Goal: Information Seeking & Learning: Learn about a topic

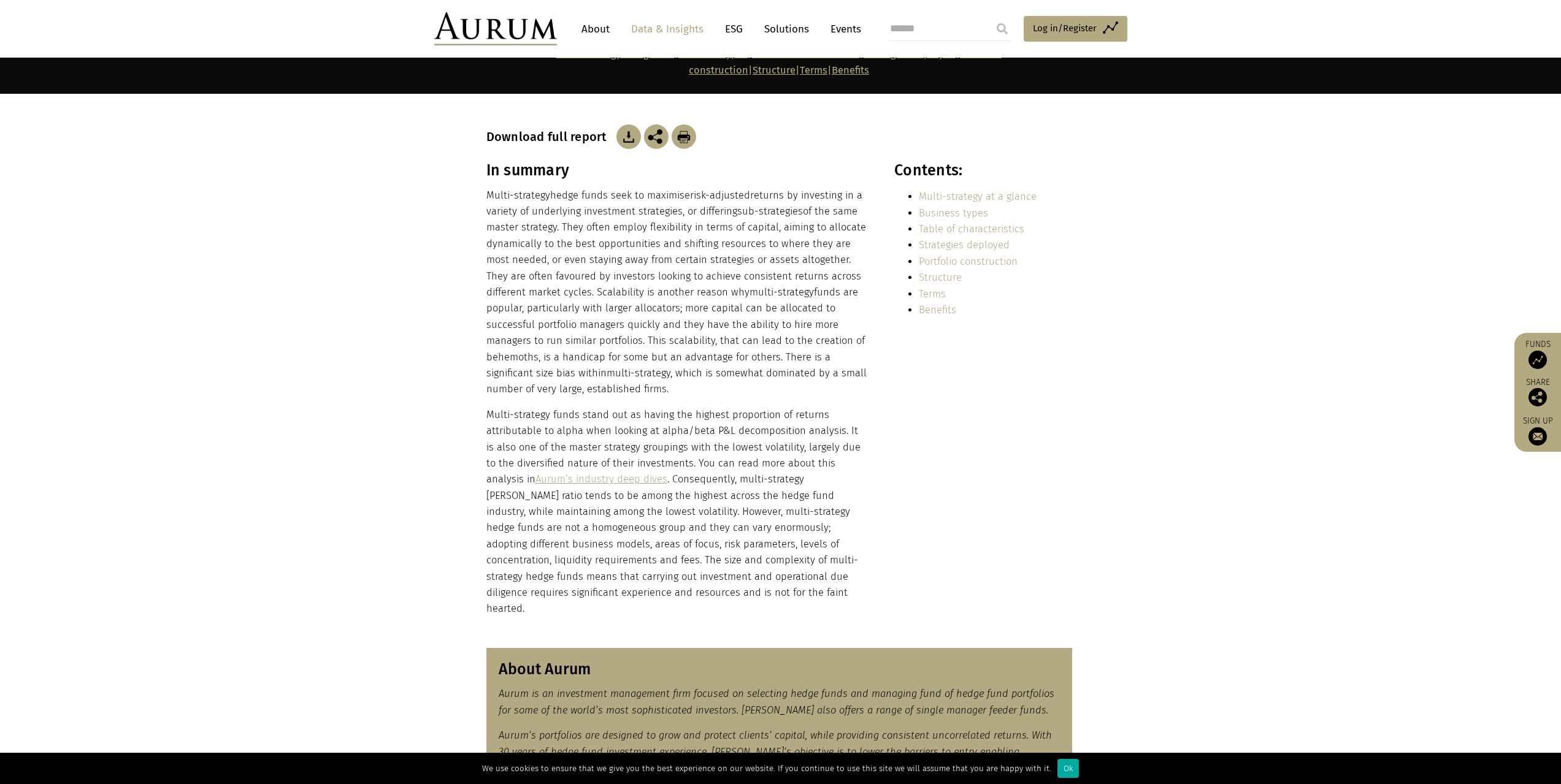
scroll to position [184, 0]
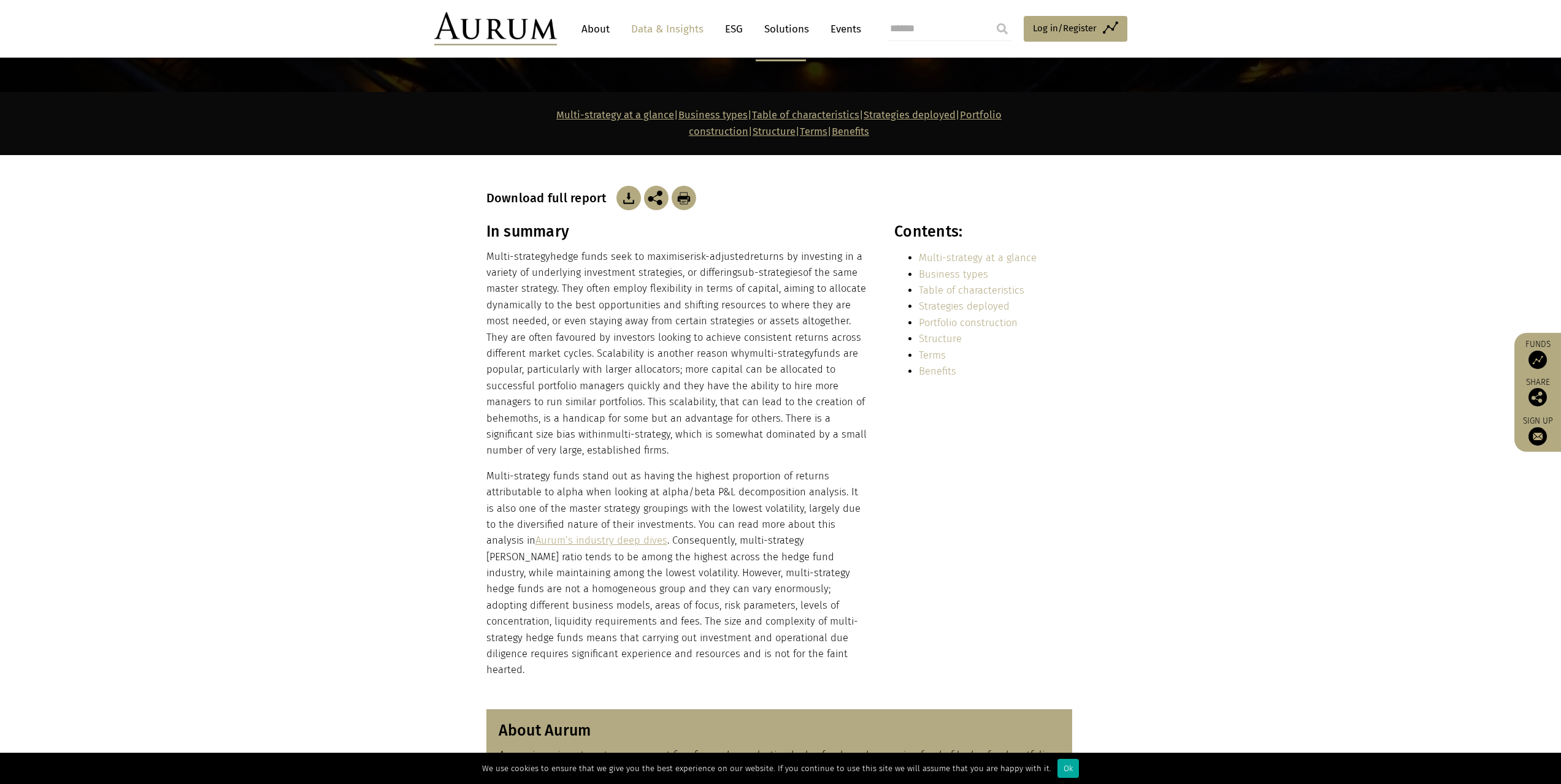
drag, startPoint x: 478, startPoint y: 251, endPoint x: 464, endPoint y: 475, distance: 224.4
click at [464, 475] on section "In summary Multi-strategy hedge funds seek to maximise risk-adjusted returns by…" at bounding box center [780, 458] width 1561 height 471
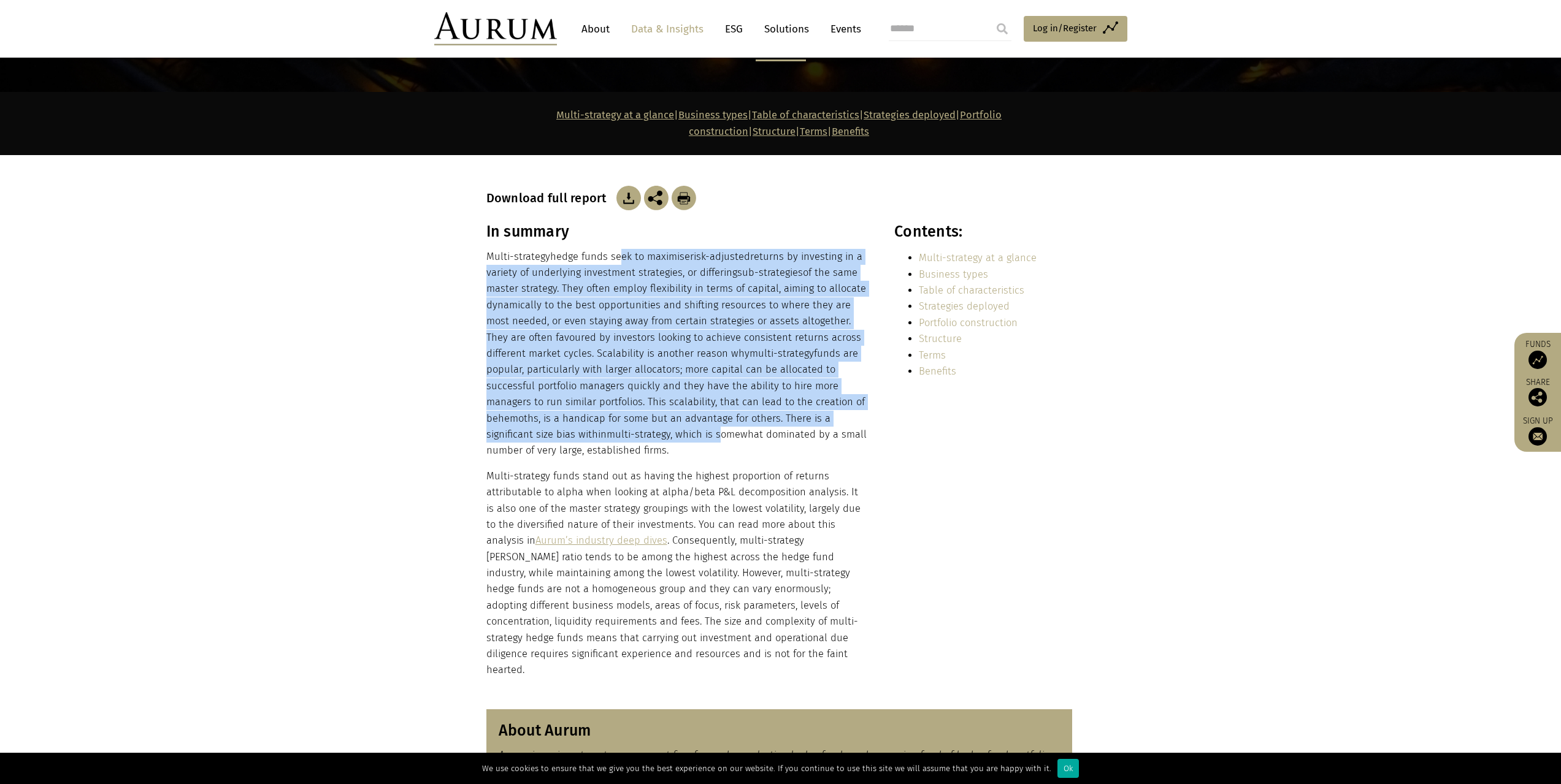
drag, startPoint x: 614, startPoint y: 233, endPoint x: 622, endPoint y: 424, distance: 191.2
click at [622, 424] on p "Multi-strategy hedge funds seek to maximise risk-adjusted returns by investing …" at bounding box center [677, 354] width 382 height 210
click at [624, 414] on p "Multi-strategy hedge funds seek to maximise risk-adjusted returns by investing …" at bounding box center [677, 354] width 382 height 210
drag, startPoint x: 624, startPoint y: 413, endPoint x: 589, endPoint y: 215, distance: 201.1
click at [589, 223] on div "In summary Multi-strategy hedge funds seek to maximise risk-adjusted returns by…" at bounding box center [677, 451] width 382 height 456
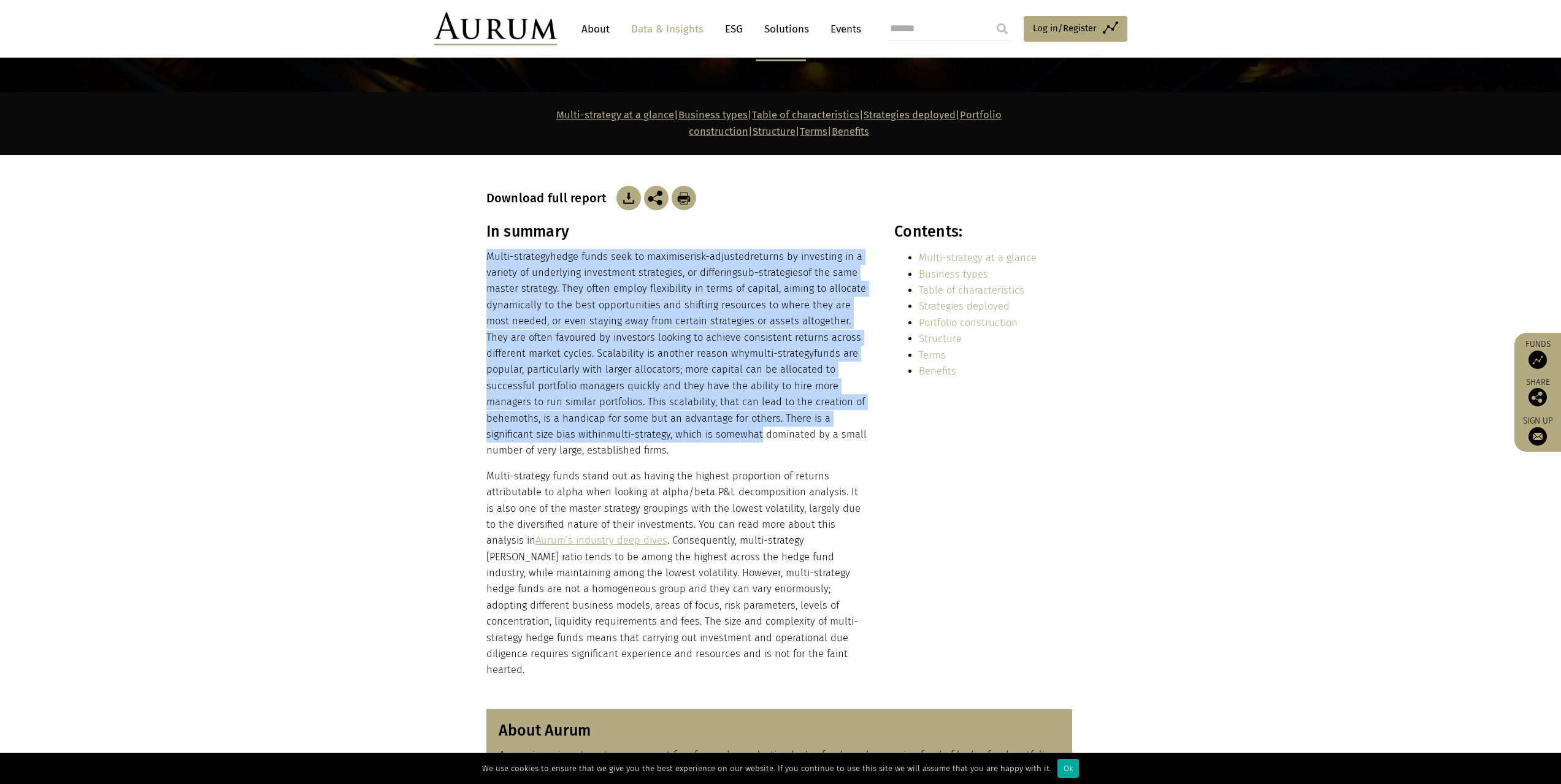
click at [603, 249] on p "Multi-strategy hedge funds seek to maximise risk-adjusted returns by investing …" at bounding box center [677, 354] width 382 height 210
drag, startPoint x: 603, startPoint y: 229, endPoint x: 651, endPoint y: 409, distance: 186.3
click at [651, 409] on p "Multi-strategy hedge funds seek to maximise risk-adjusted returns by investing …" at bounding box center [677, 354] width 382 height 210
drag, startPoint x: 651, startPoint y: 409, endPoint x: 606, endPoint y: 227, distance: 187.5
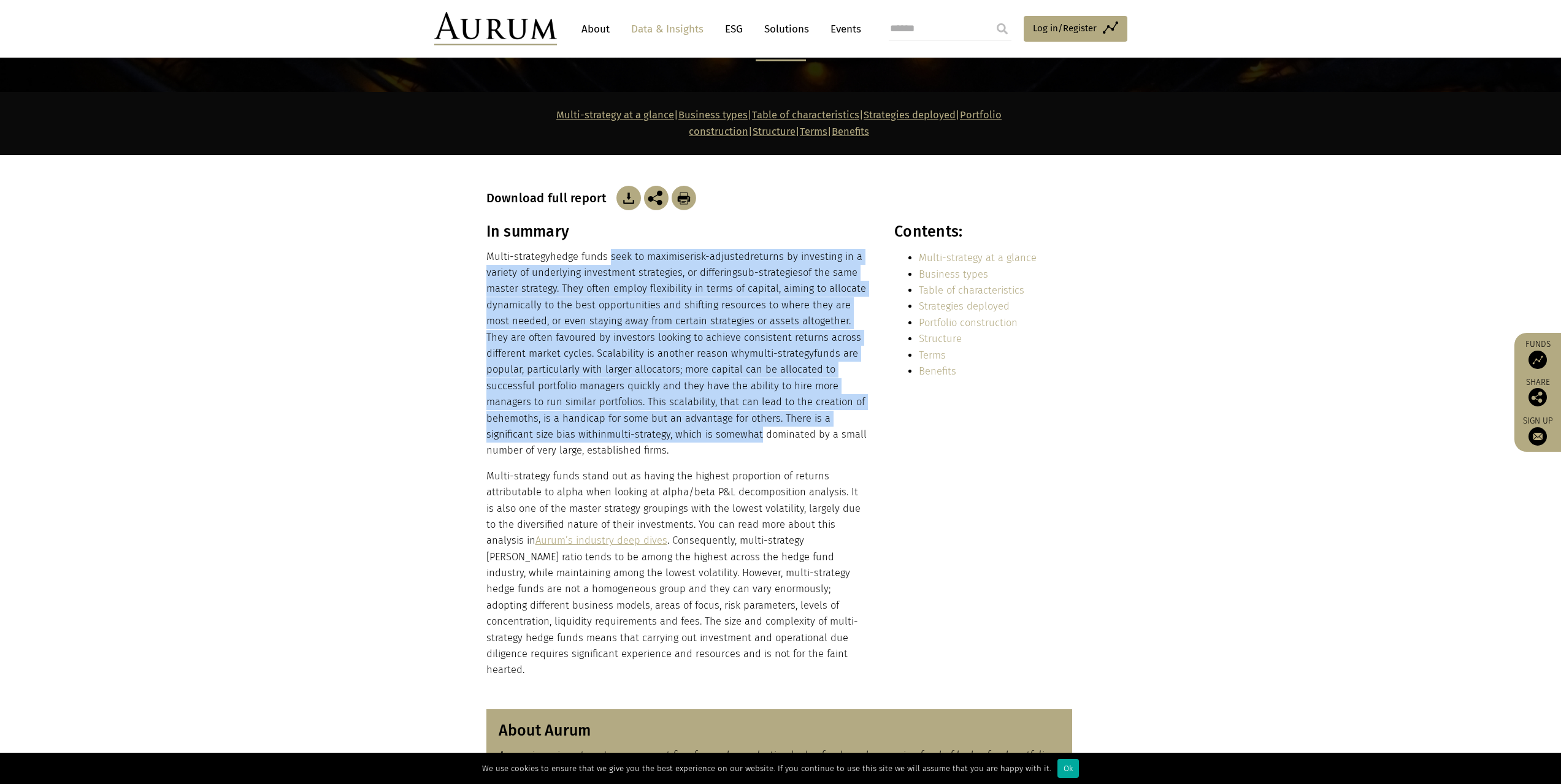
click at [606, 249] on p "Multi-strategy hedge funds seek to maximise risk-adjusted returns by investing …" at bounding box center [677, 354] width 382 height 210
drag, startPoint x: 595, startPoint y: 235, endPoint x: 622, endPoint y: 418, distance: 185.0
click at [622, 418] on p "Multi-strategy hedge funds seek to maximise risk-adjusted returns by investing …" at bounding box center [677, 354] width 382 height 210
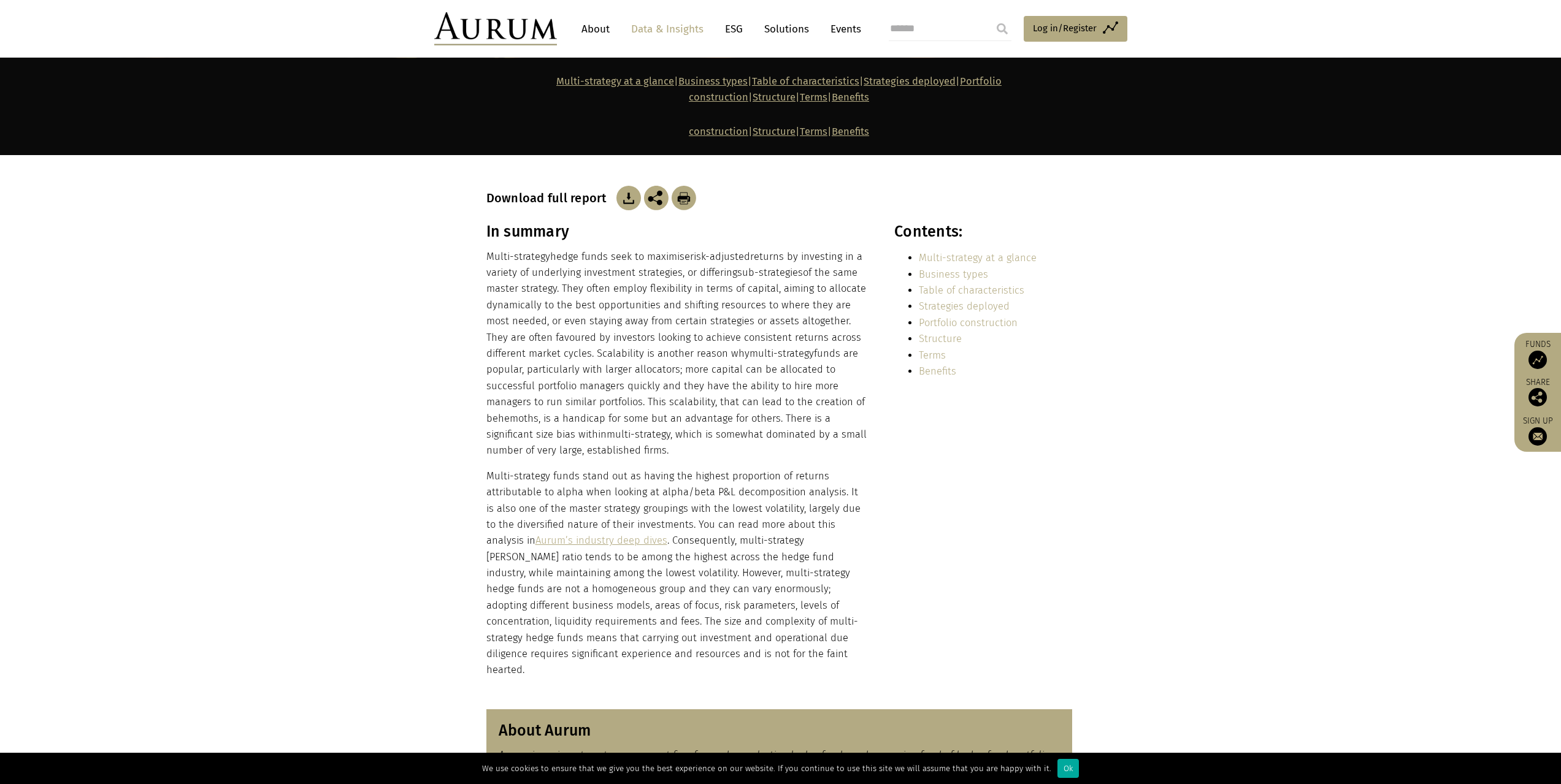
scroll to position [368, 0]
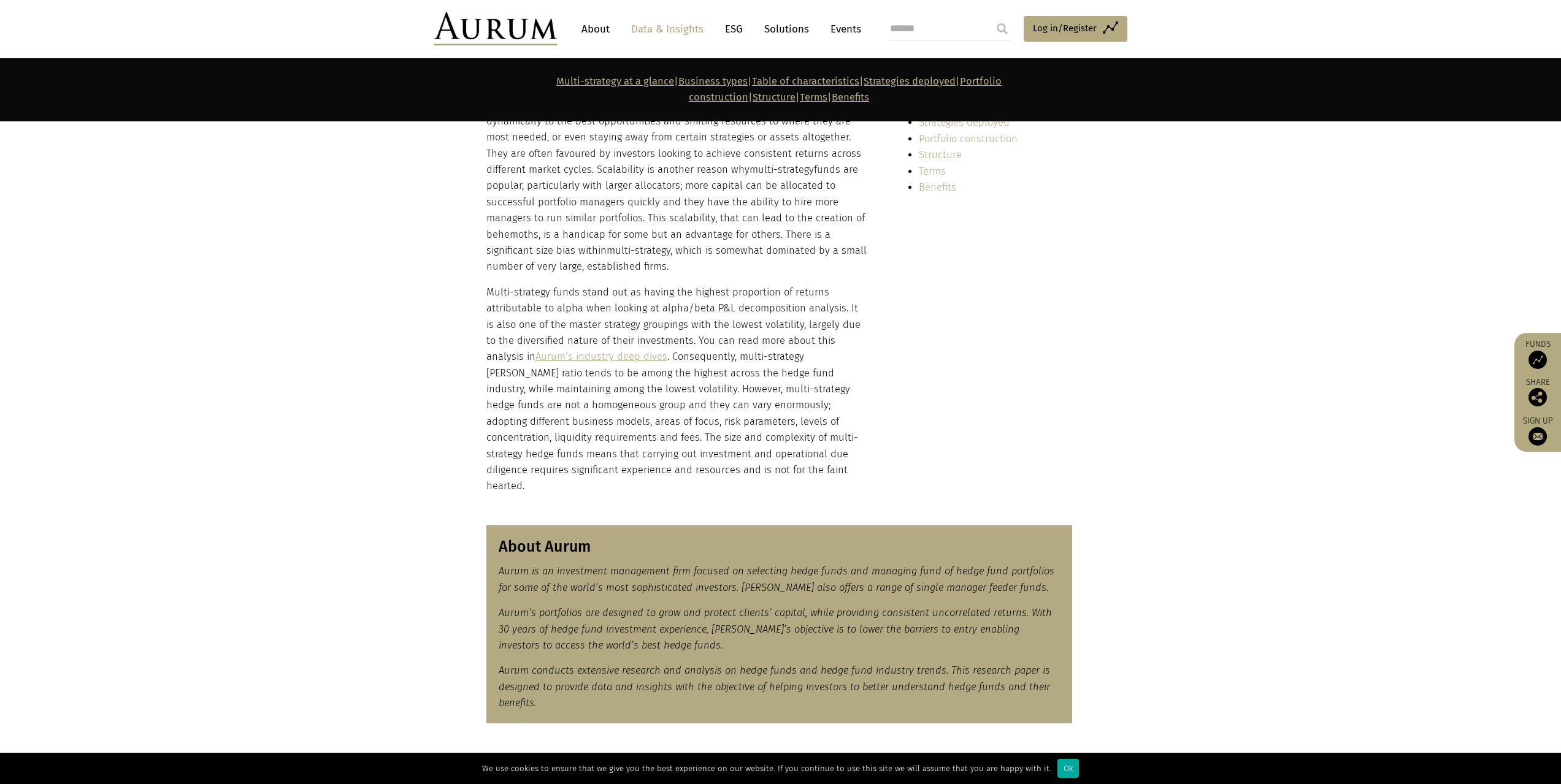
click at [655, 284] on p "Multi-strategy funds stand out as having the highest proportion of returns attr…" at bounding box center [677, 389] width 382 height 210
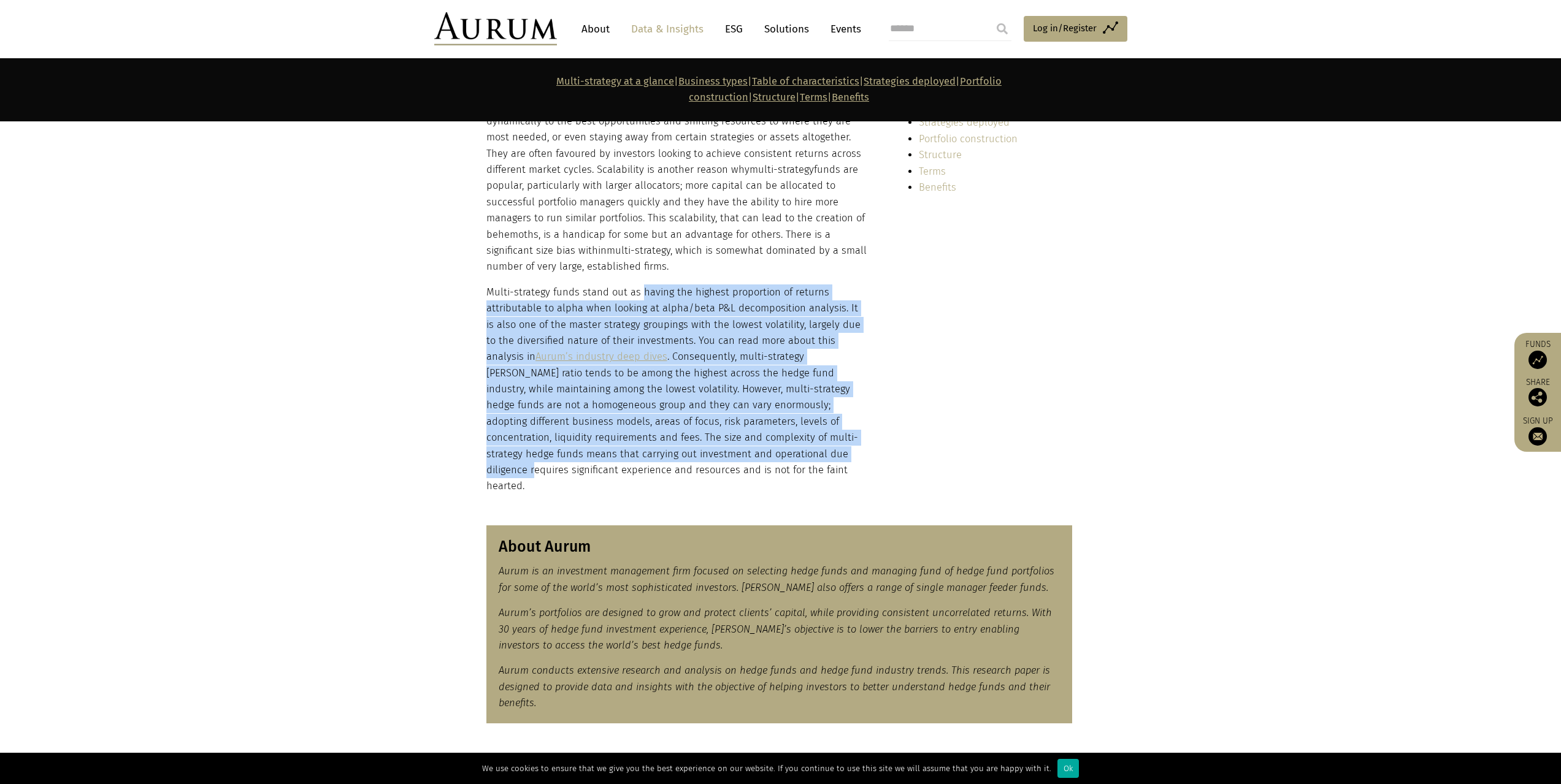
drag, startPoint x: 655, startPoint y: 266, endPoint x: 650, endPoint y: 442, distance: 176.1
click at [650, 437] on p "Multi-strategy funds stand out as having the highest proportion of returns attr…" at bounding box center [677, 389] width 382 height 210
click at [650, 390] on p "Multi-strategy funds stand out as having the highest proportion of returns attr…" at bounding box center [677, 389] width 382 height 210
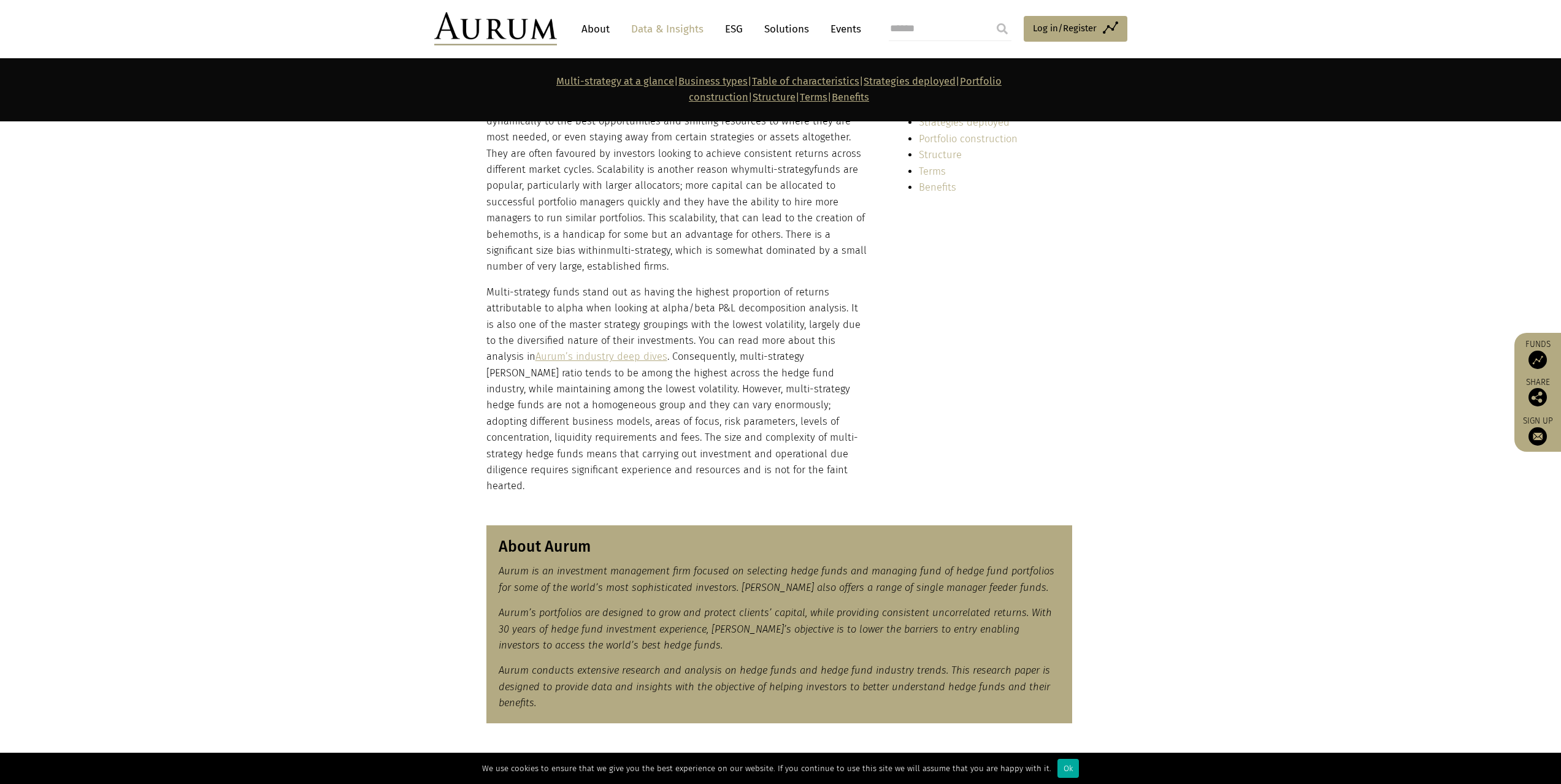
drag, startPoint x: 485, startPoint y: 291, endPoint x: 476, endPoint y: 498, distance: 207.2
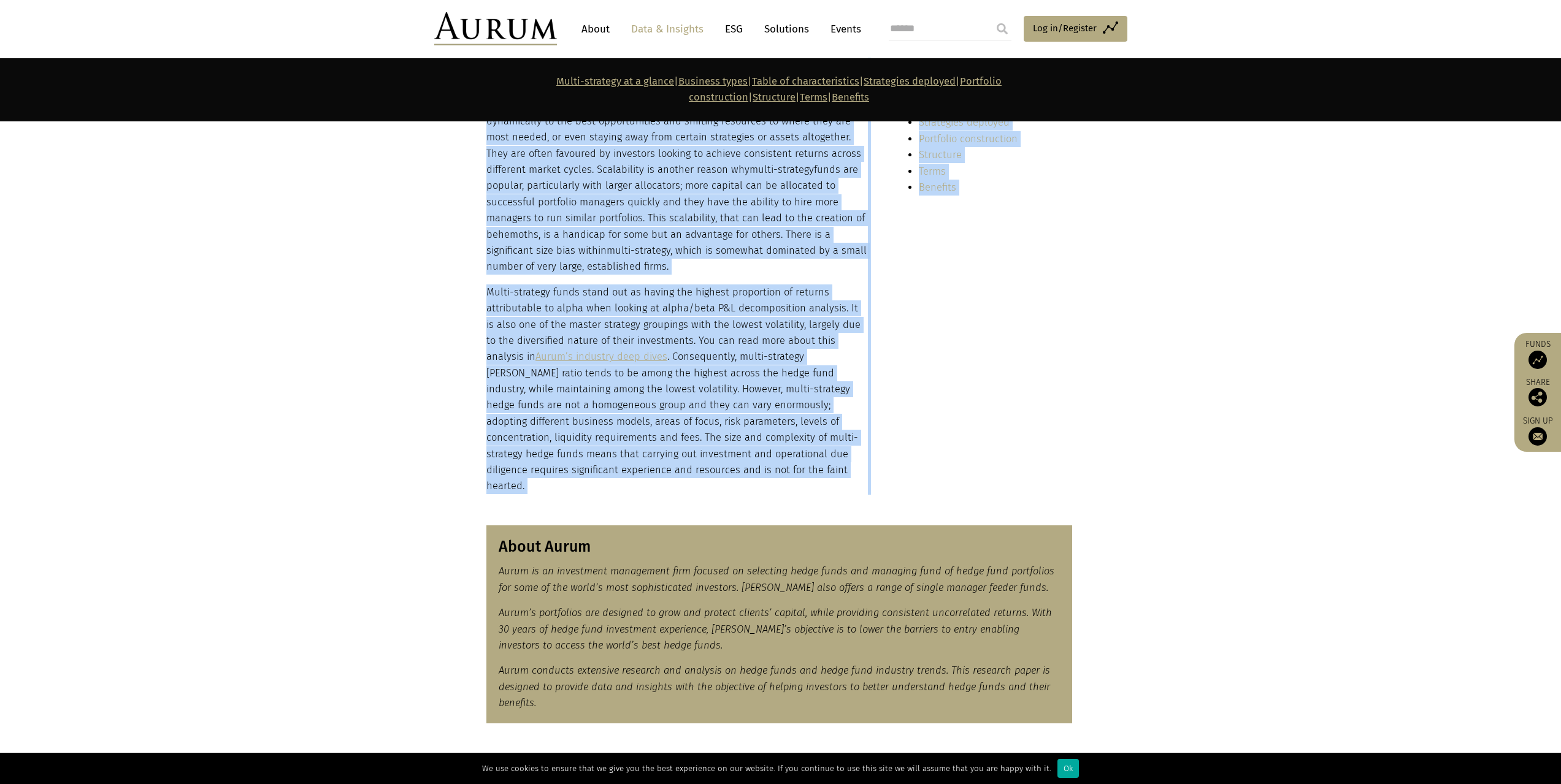
click at [591, 418] on p "Multi-strategy funds stand out as having the highest proportion of returns attr…" at bounding box center [677, 389] width 382 height 210
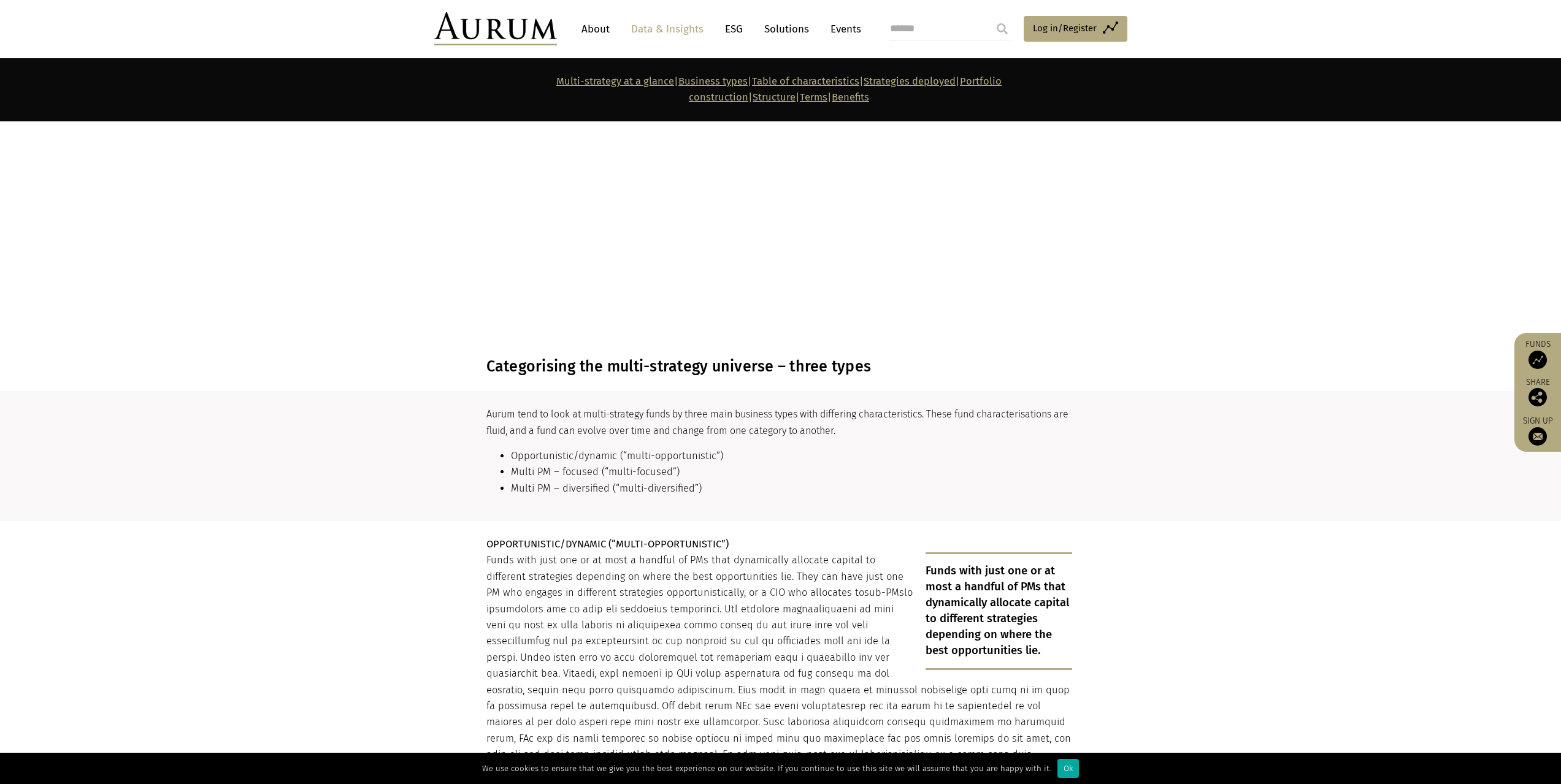
scroll to position [1778, 0]
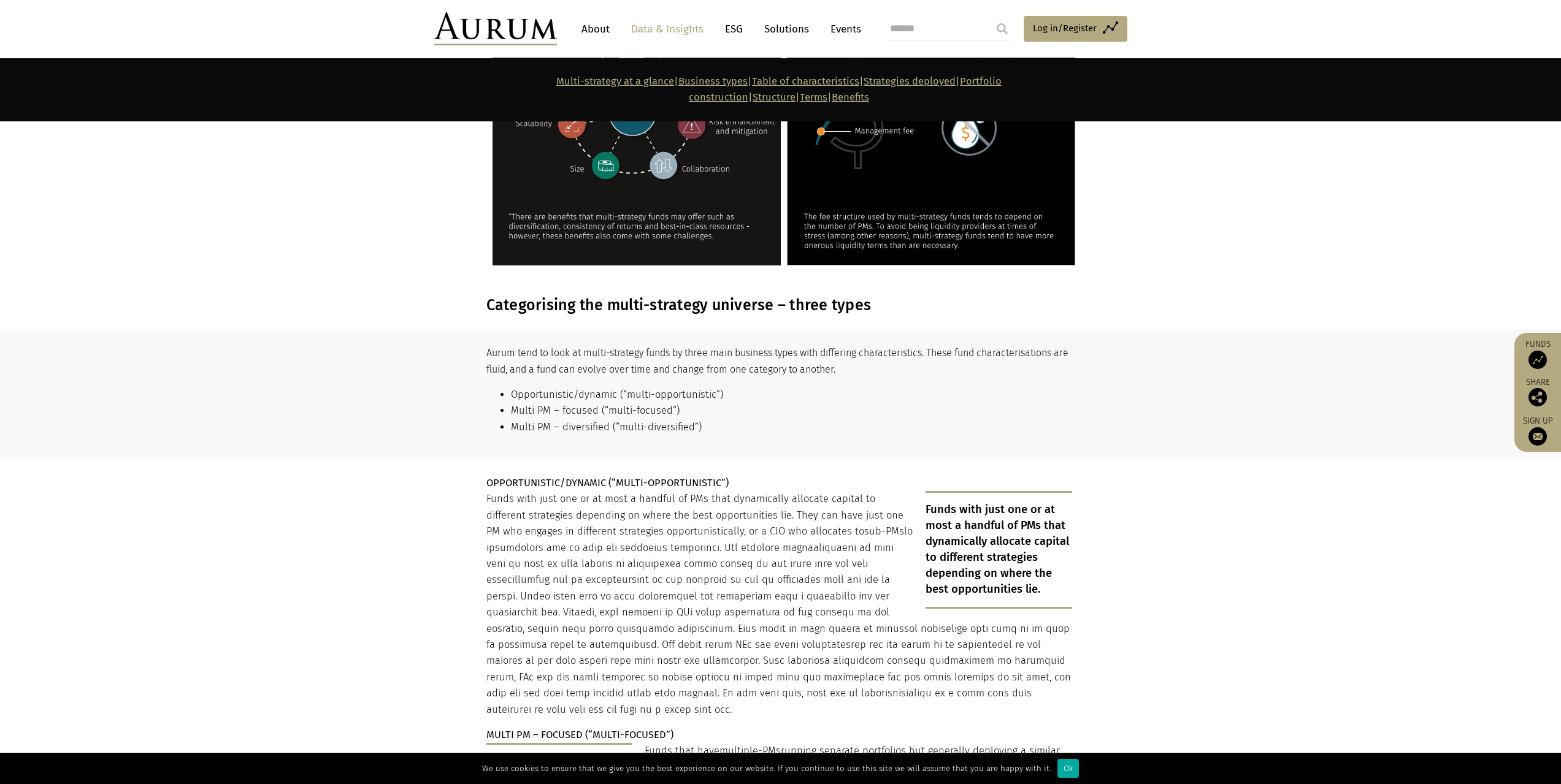
click at [452, 281] on section "Categorising the multi-strategy universe – three types" at bounding box center [780, 305] width 1561 height 49
click at [469, 281] on section "Categorising the multi-strategy universe – three types" at bounding box center [780, 305] width 1561 height 49
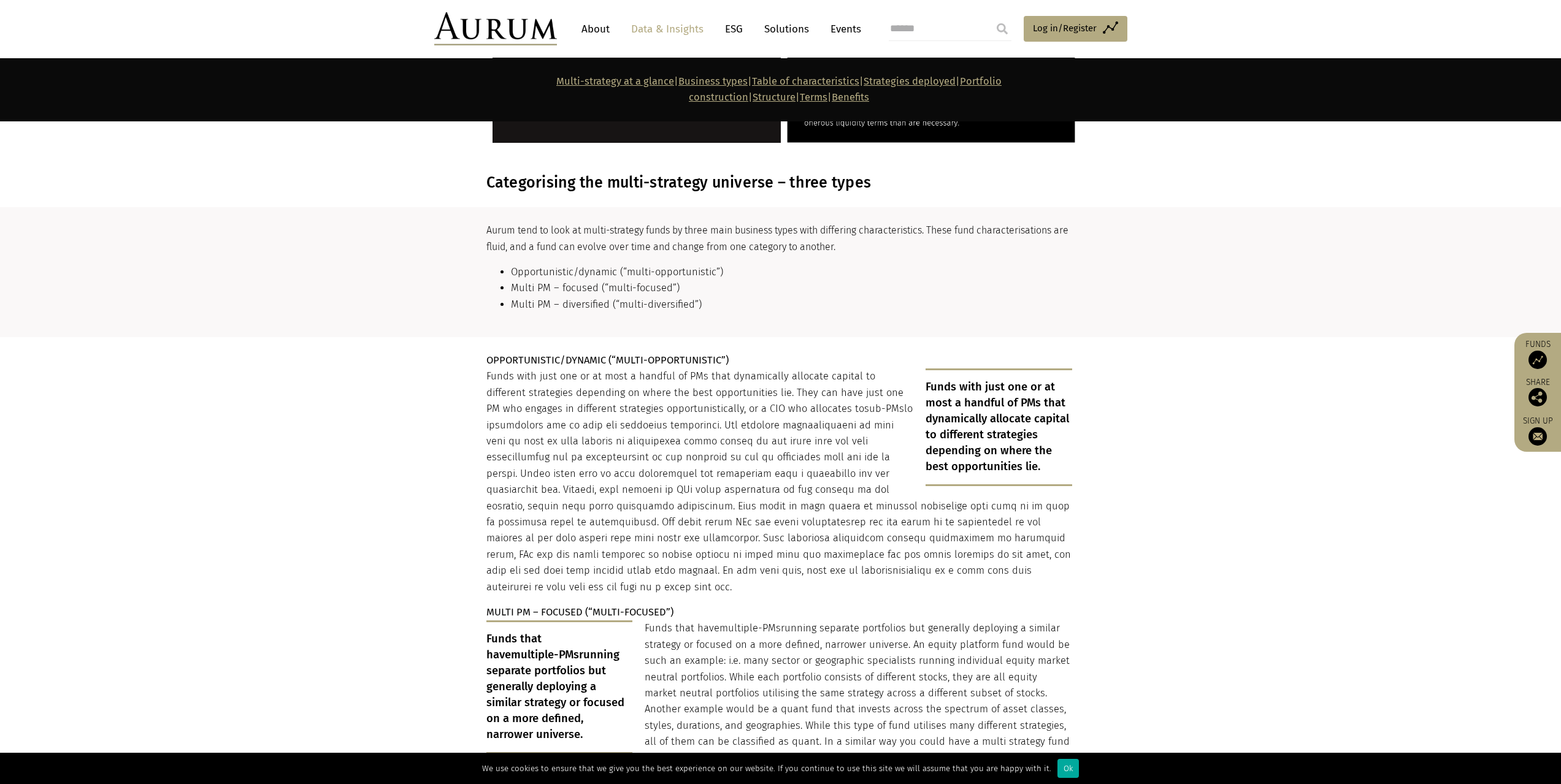
scroll to position [1962, 0]
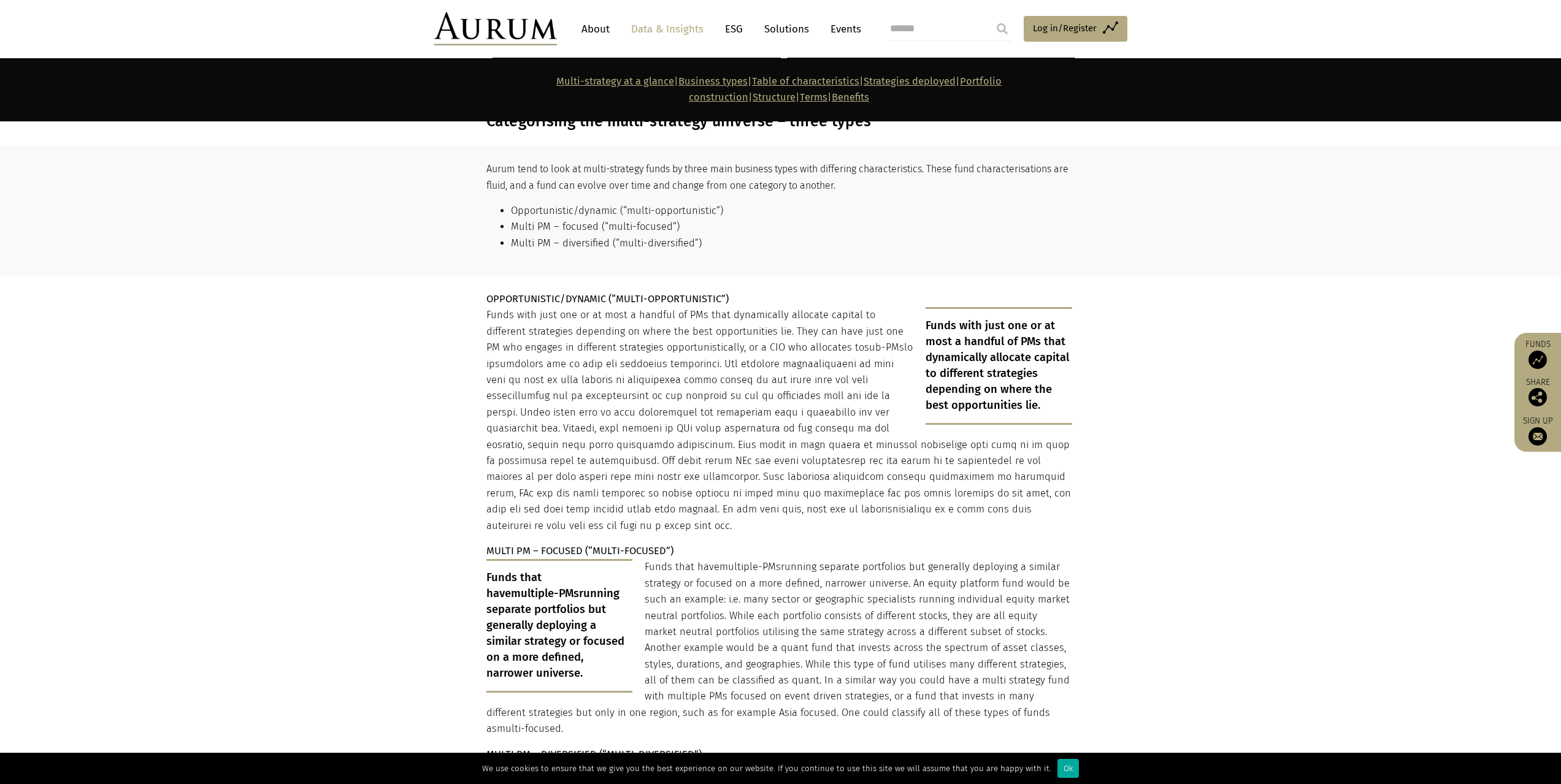
drag, startPoint x: 474, startPoint y: 260, endPoint x: 472, endPoint y: 434, distance: 174.0
click at [472, 434] on section "OPPORTUNISTIC/DYNAMIC (“MULTI-OPPORTUNISTIC”) Funds with just one or at most a …" at bounding box center [780, 686] width 1561 height 821
click at [640, 338] on p "Funds with just one or at most a handful of PMs that dynamically allocate capit…" at bounding box center [779, 420] width 586 height 226
click at [757, 292] on p "OPPORTUNISTIC/DYNAMIC (“MULTI-OPPORTUNISTIC”)" at bounding box center [779, 299] width 586 height 16
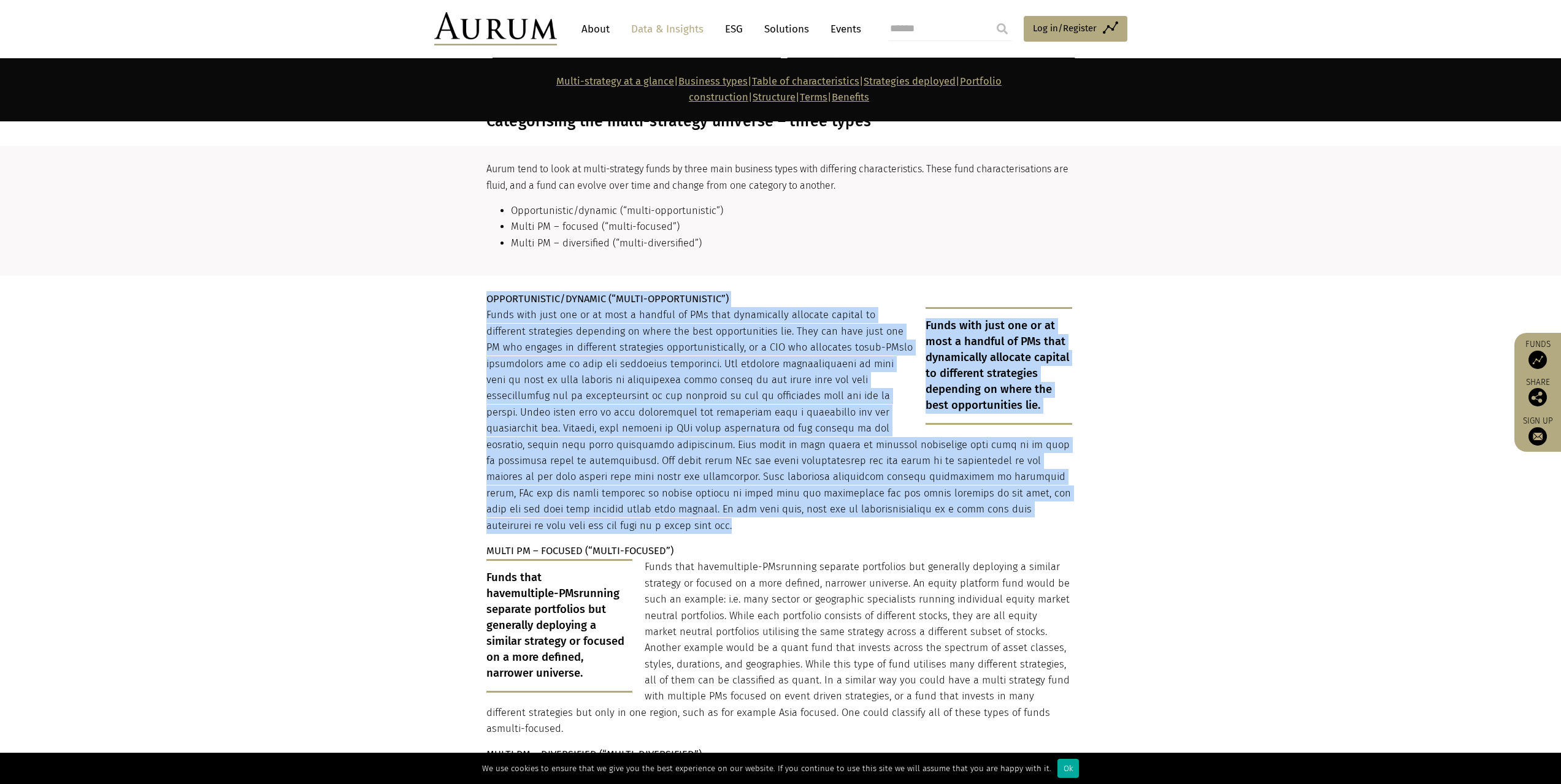
drag, startPoint x: 757, startPoint y: 253, endPoint x: 751, endPoint y: 477, distance: 224.1
click at [751, 131] on div "OPPORTUNISTIC/DYNAMIC (“MULTI-OPPORTUNISTIC”) Funds with just one or at most a …" at bounding box center [779, 122] width 586 height 19
click at [717, 331] on p "Funds with just one or at most a handful of PMs that dynamically allocate capit…" at bounding box center [779, 420] width 586 height 226
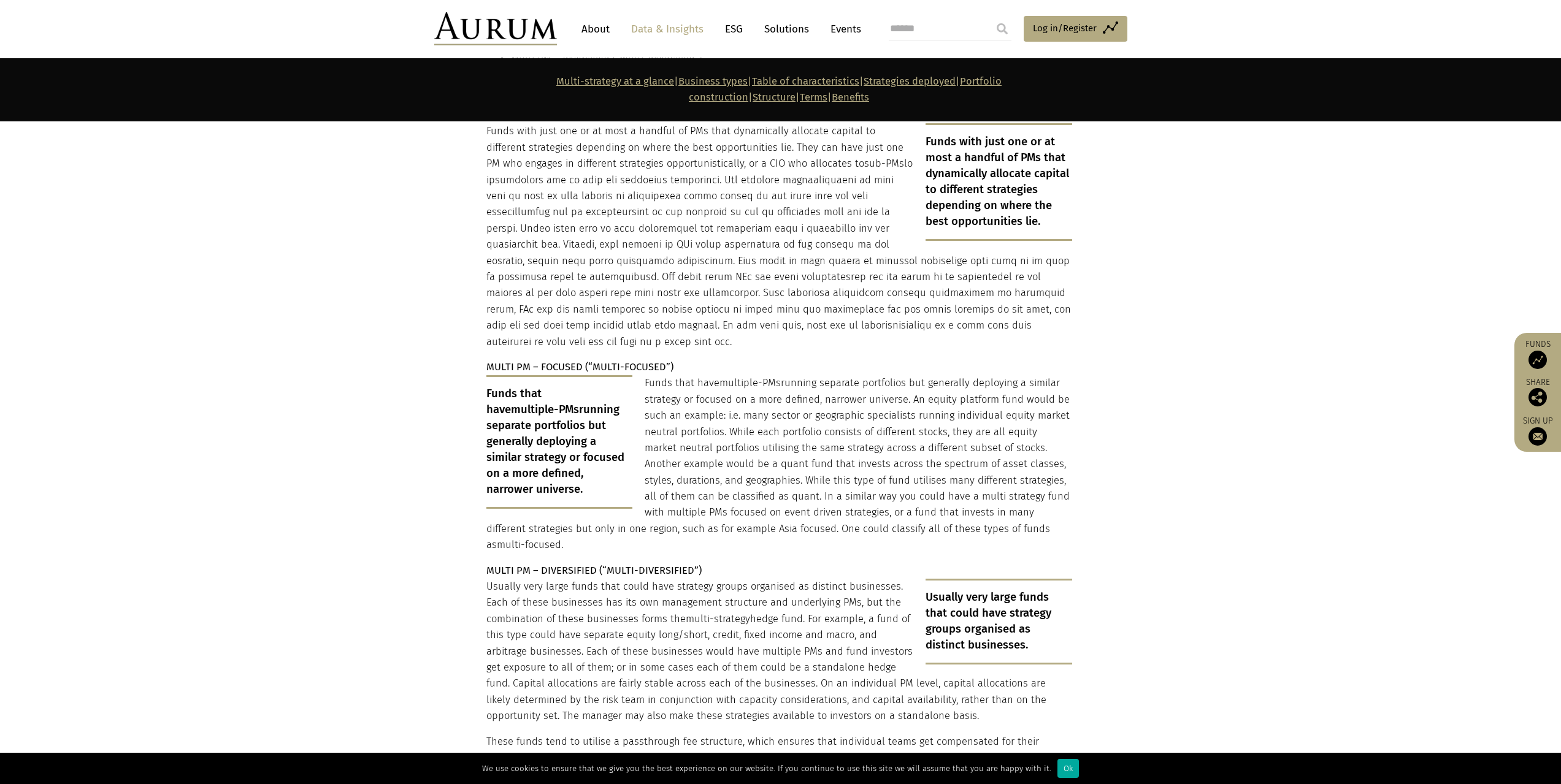
scroll to position [2207, 0]
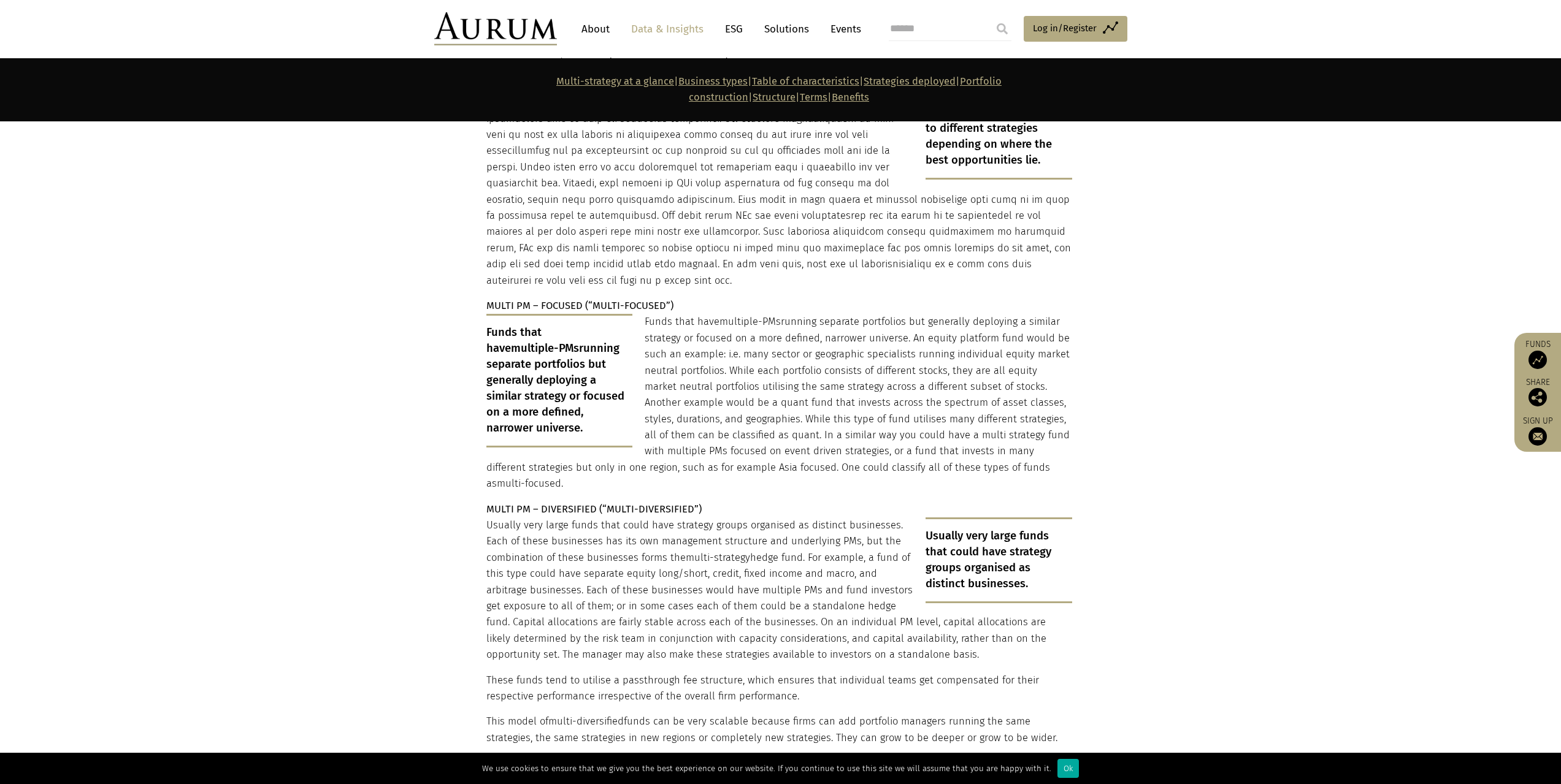
click at [722, 298] on p "MULTI PM – FOCUSED (“MULTI-FOCUSED”)" at bounding box center [779, 306] width 586 height 16
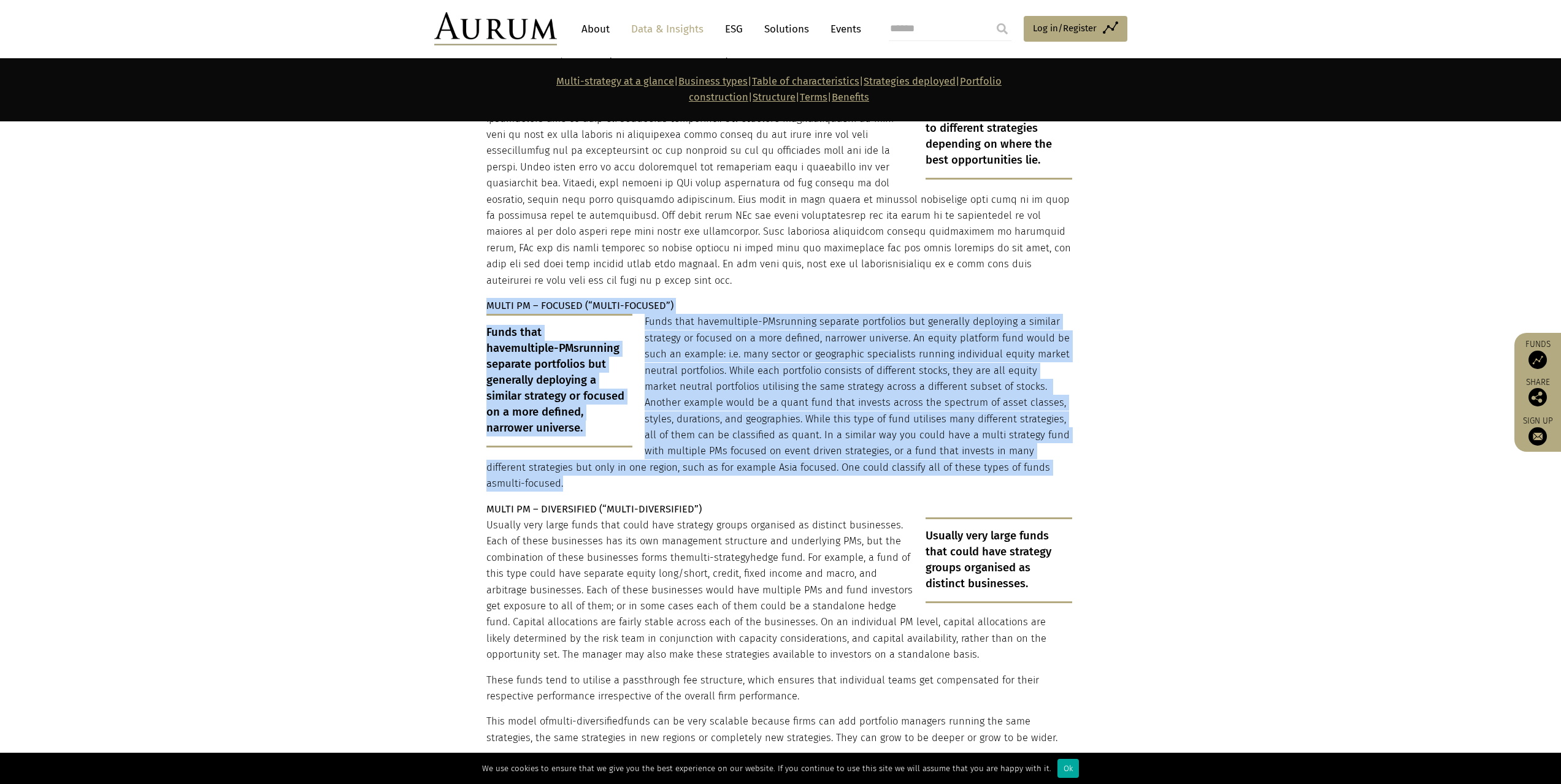
drag, startPoint x: 722, startPoint y: 255, endPoint x: 723, endPoint y: 370, distance: 115.0
click at [723, 370] on p "Funds that have multiple-PMs running separate portfolios but generally deployin…" at bounding box center [779, 403] width 586 height 178
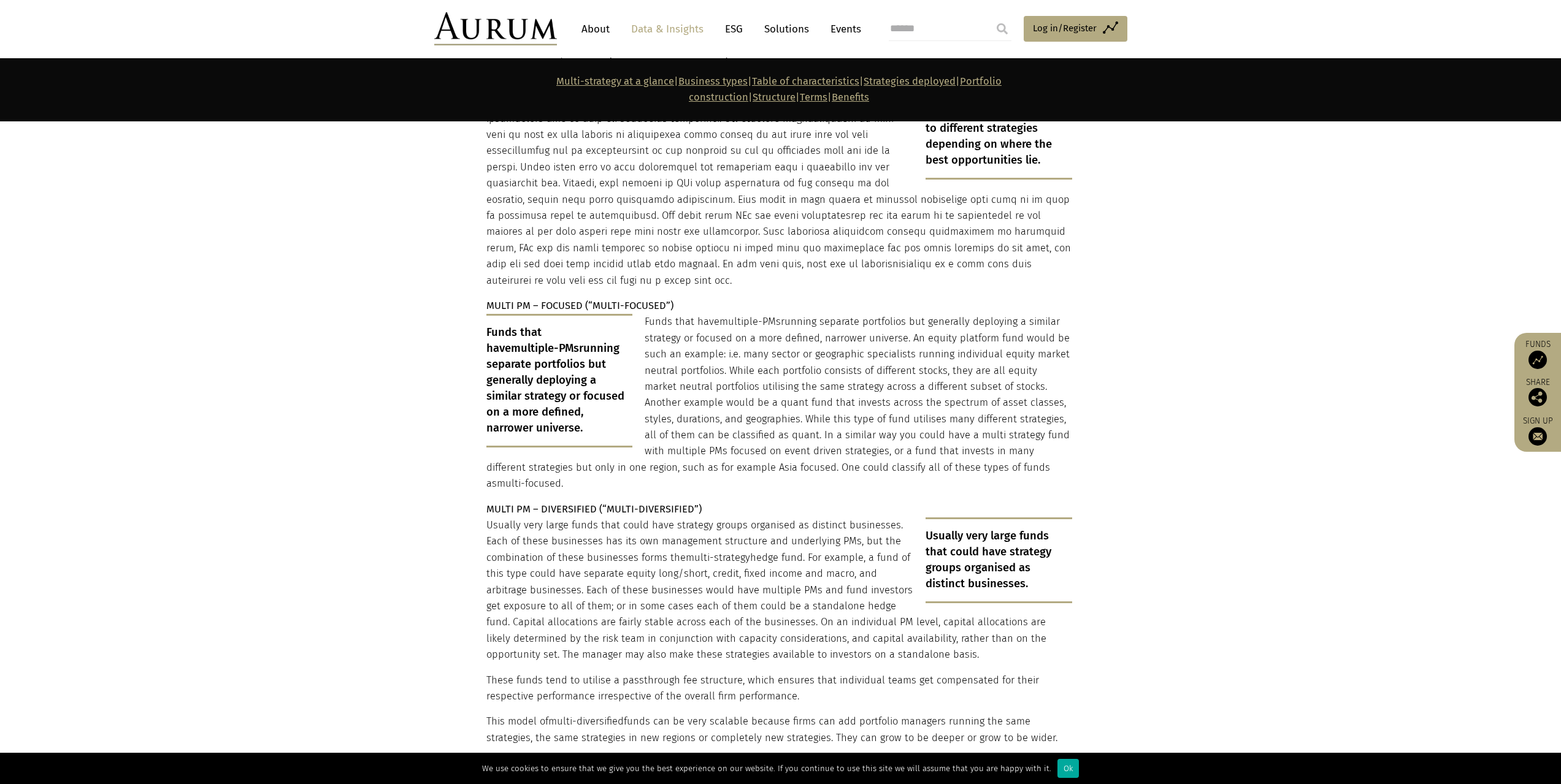
click at [723, 370] on p "Funds that have multiple-PMs running separate portfolios but generally deployin…" at bounding box center [779, 403] width 586 height 178
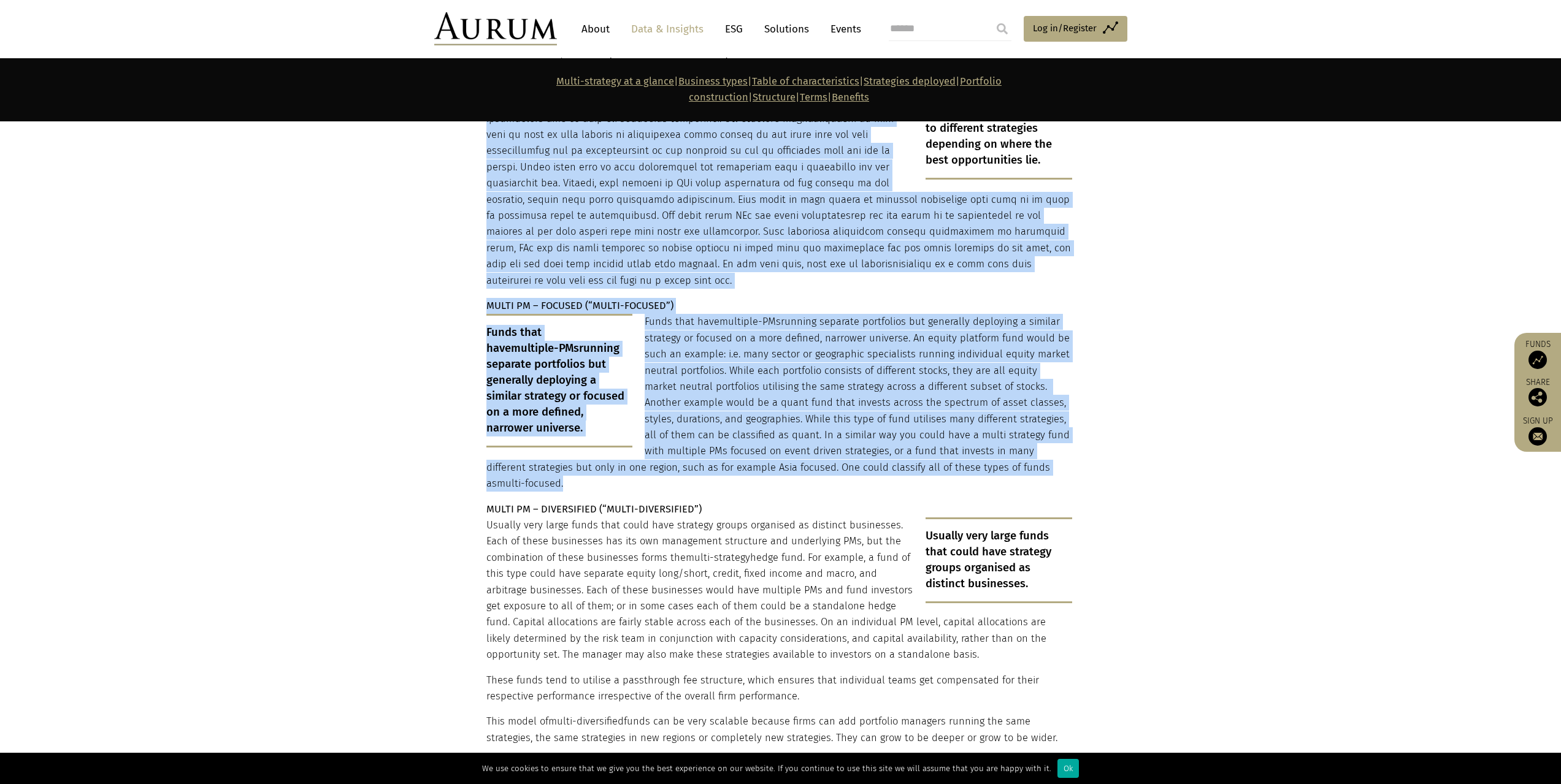
drag, startPoint x: 723, startPoint y: 370, endPoint x: 710, endPoint y: 228, distance: 142.6
click at [698, 298] on p "MULTI PM – FOCUSED (“MULTI-FOCUSED”)" at bounding box center [779, 306] width 586 height 16
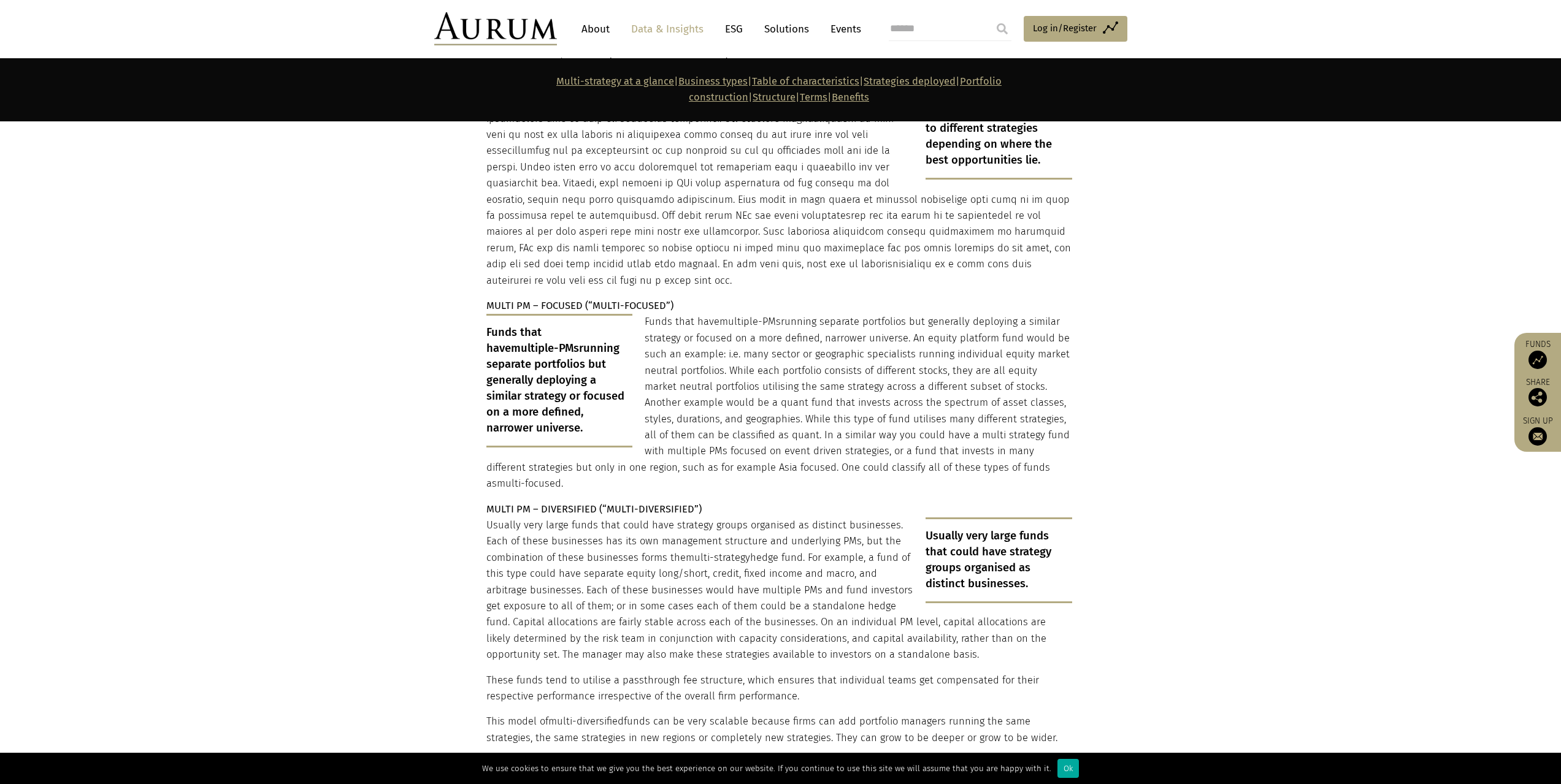
click at [699, 298] on p "MULTI PM – FOCUSED (“MULTI-FOCUSED”)" at bounding box center [779, 306] width 586 height 16
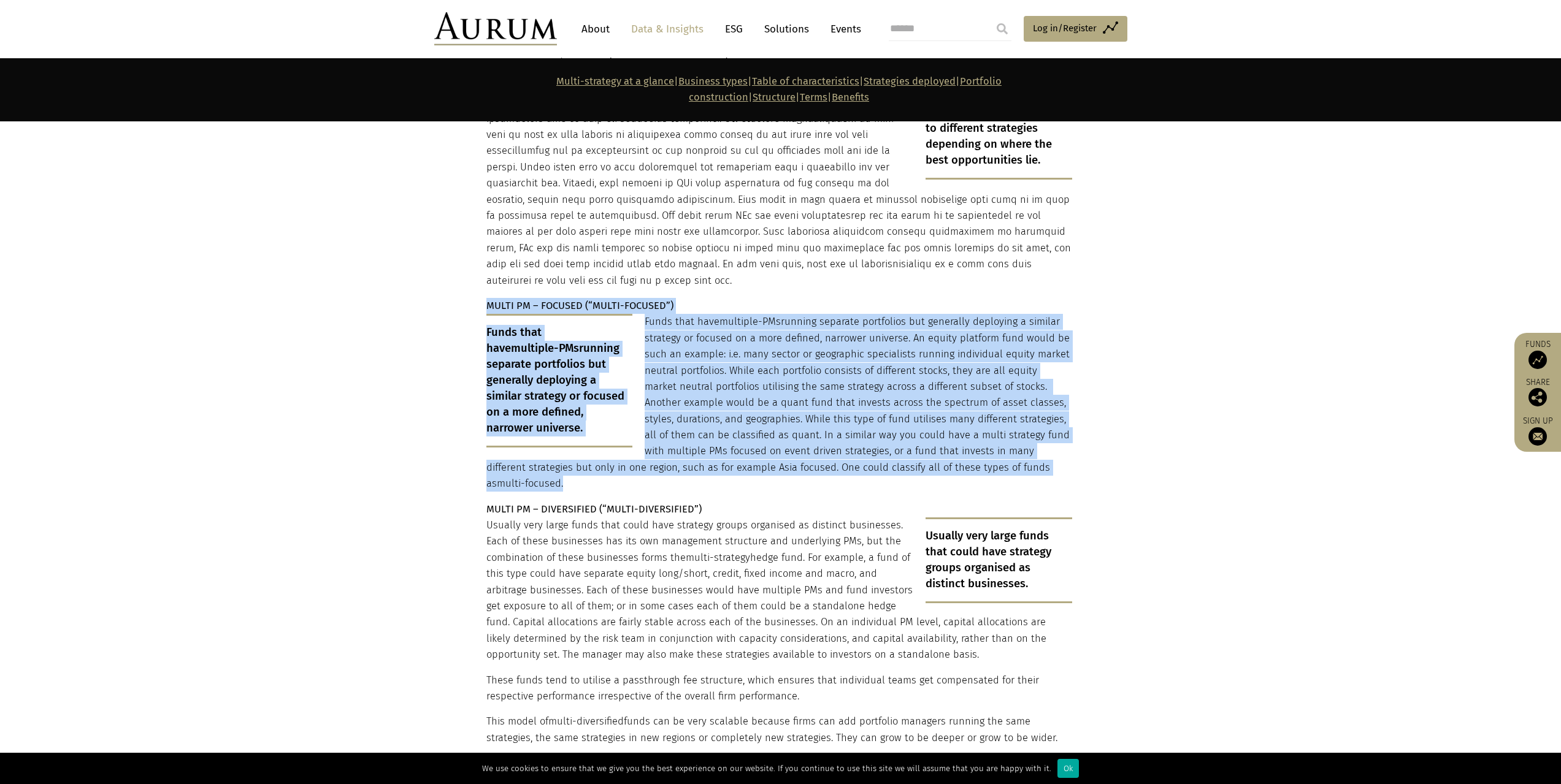
drag, startPoint x: 699, startPoint y: 247, endPoint x: 713, endPoint y: 383, distance: 136.7
click at [718, 414] on p "Funds that have multiple-PMs running separate portfolios but generally deployin…" at bounding box center [779, 403] width 586 height 178
drag, startPoint x: 718, startPoint y: 414, endPoint x: 693, endPoint y: 245, distance: 170.8
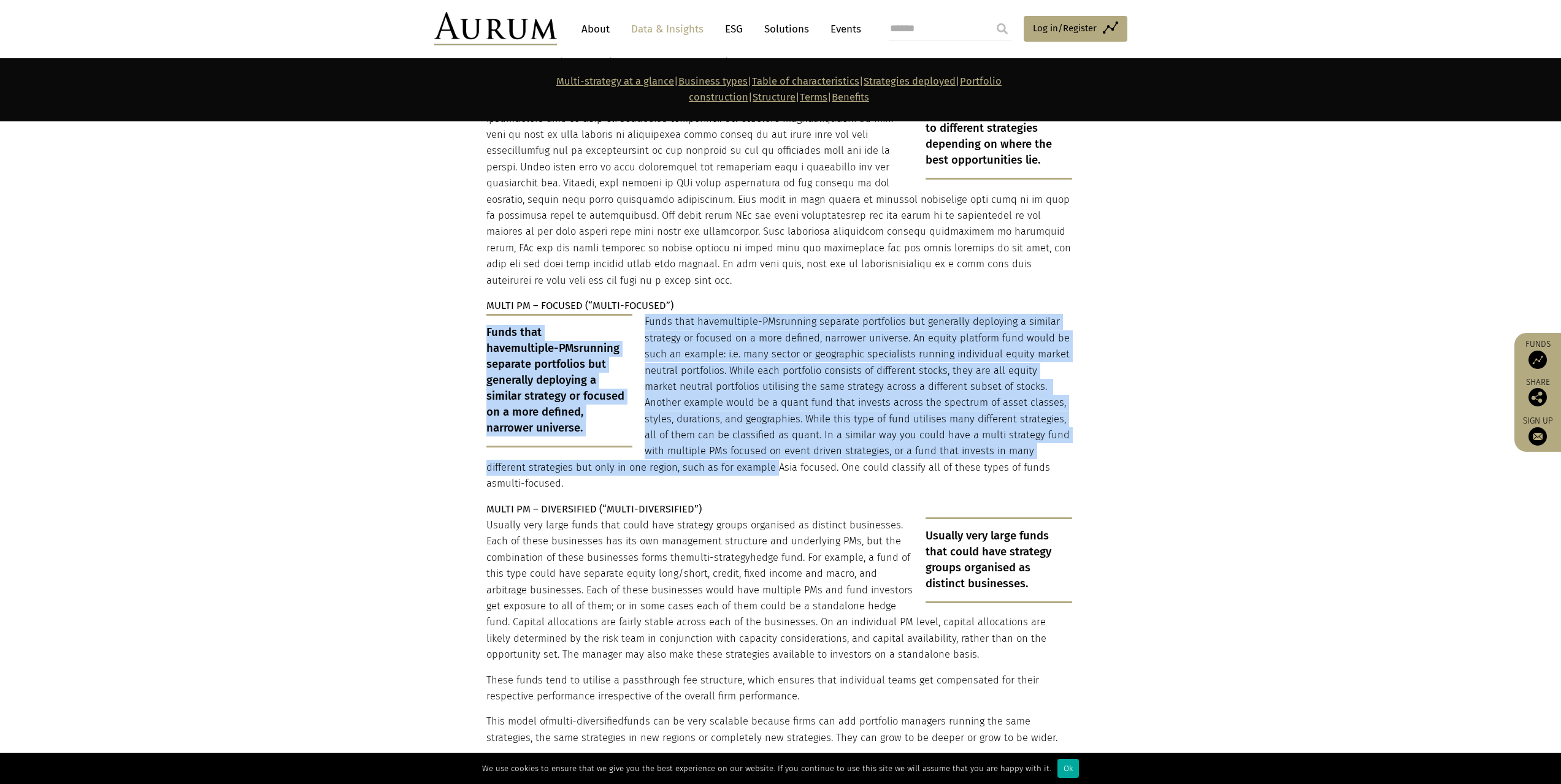
click at [693, 298] on p "MULTI PM – FOCUSED (“MULTI-FOCUSED”)" at bounding box center [779, 306] width 586 height 16
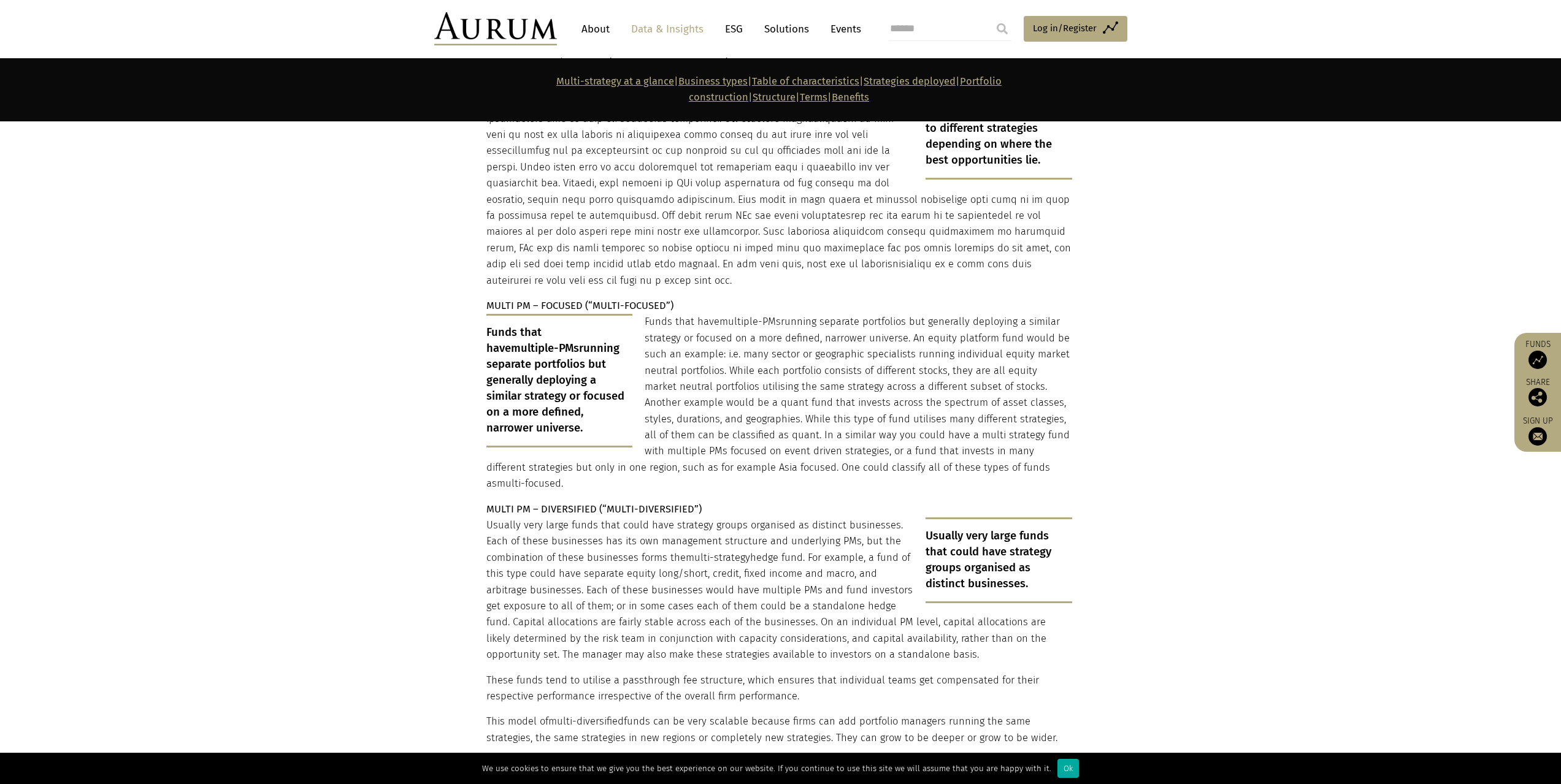
click at [693, 298] on p "MULTI PM – FOCUSED (“MULTI-FOCUSED”)" at bounding box center [779, 306] width 586 height 16
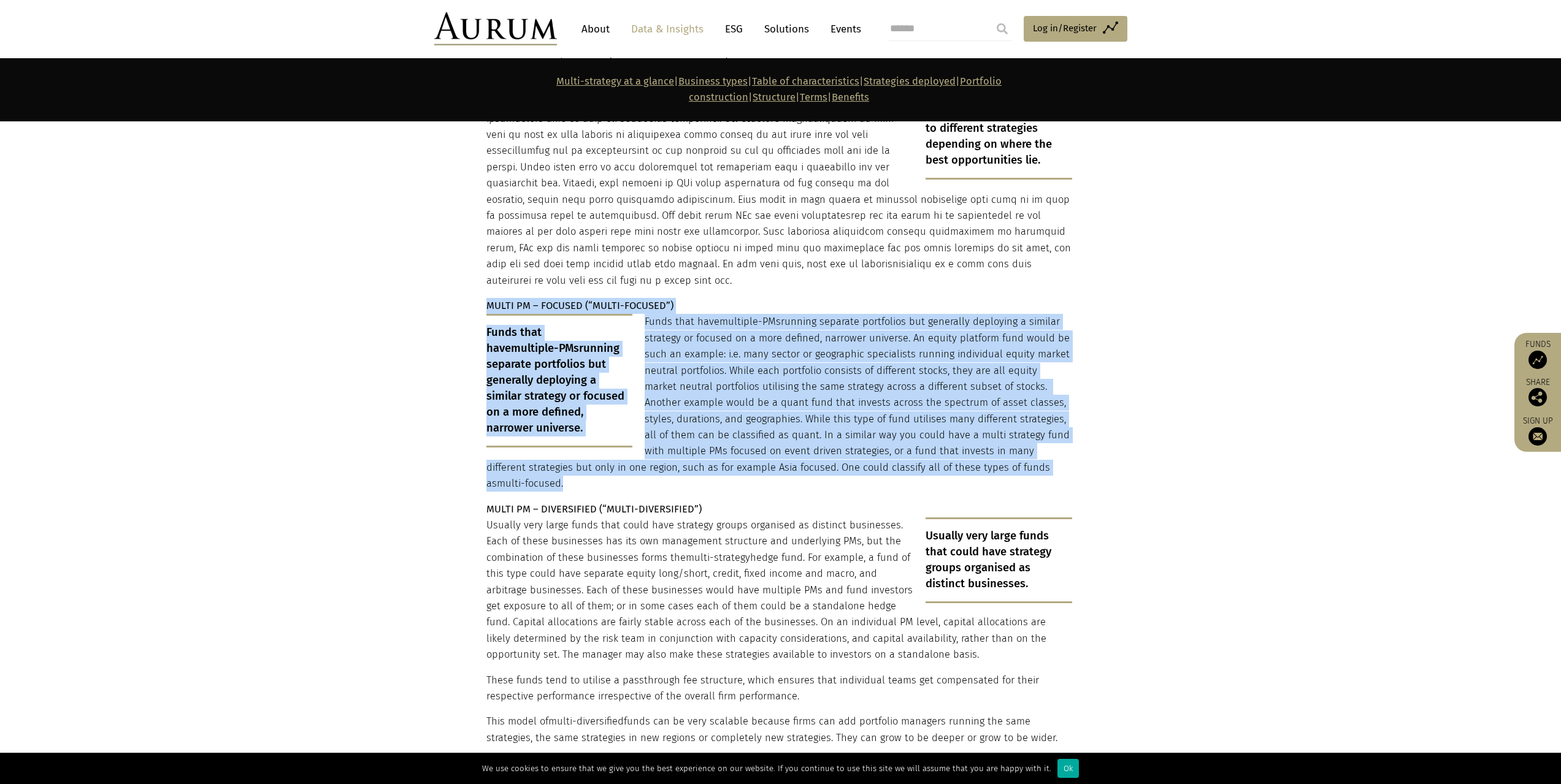
drag, startPoint x: 693, startPoint y: 245, endPoint x: 715, endPoint y: 414, distance: 170.4
click at [715, 414] on p "Funds that have multiple-PMs running separate portfolios but generally deployin…" at bounding box center [779, 403] width 586 height 178
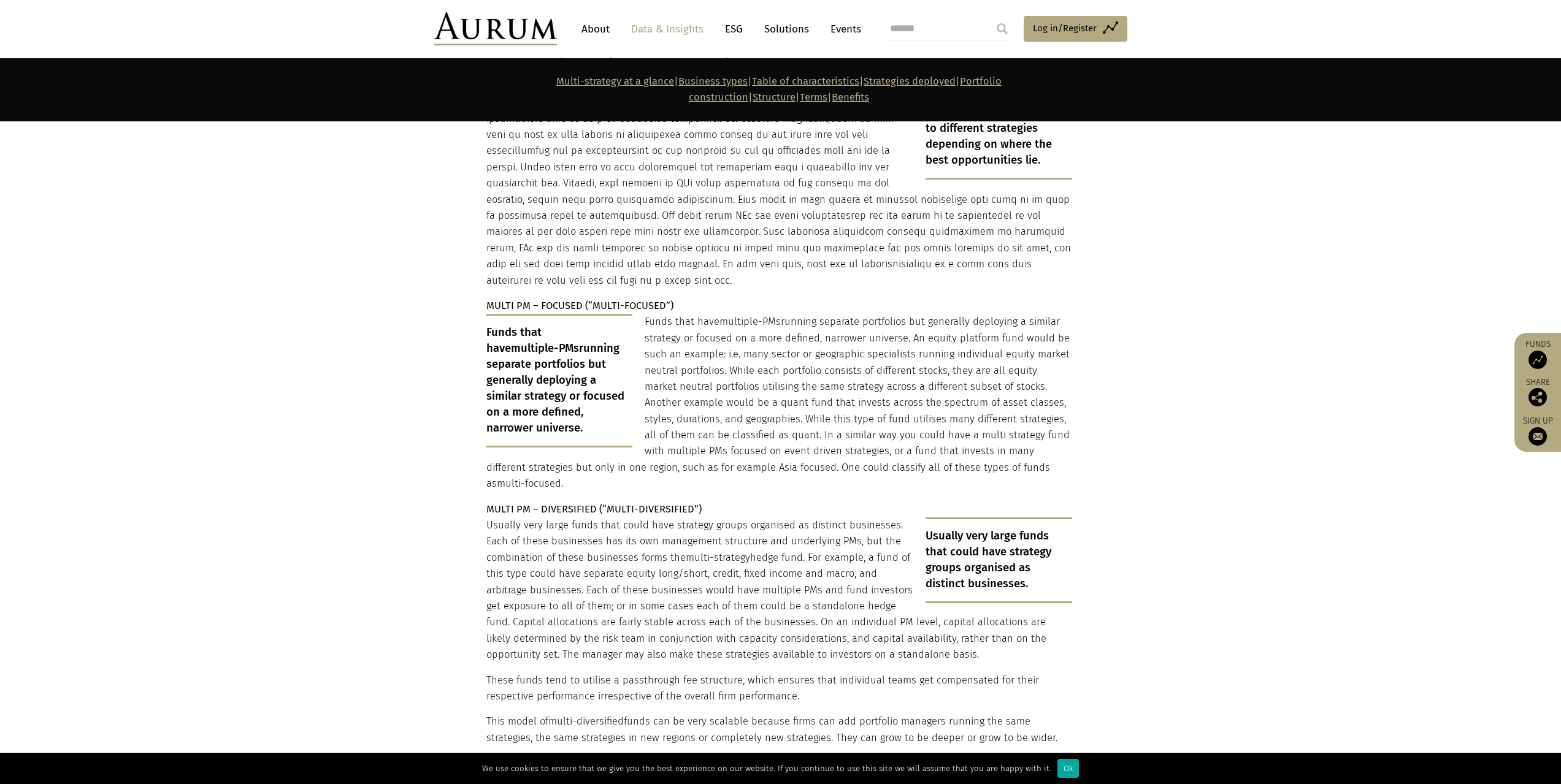
click at [715, 414] on p "Funds that have multiple-PMs running separate portfolios but generally deployin…" at bounding box center [779, 403] width 586 height 178
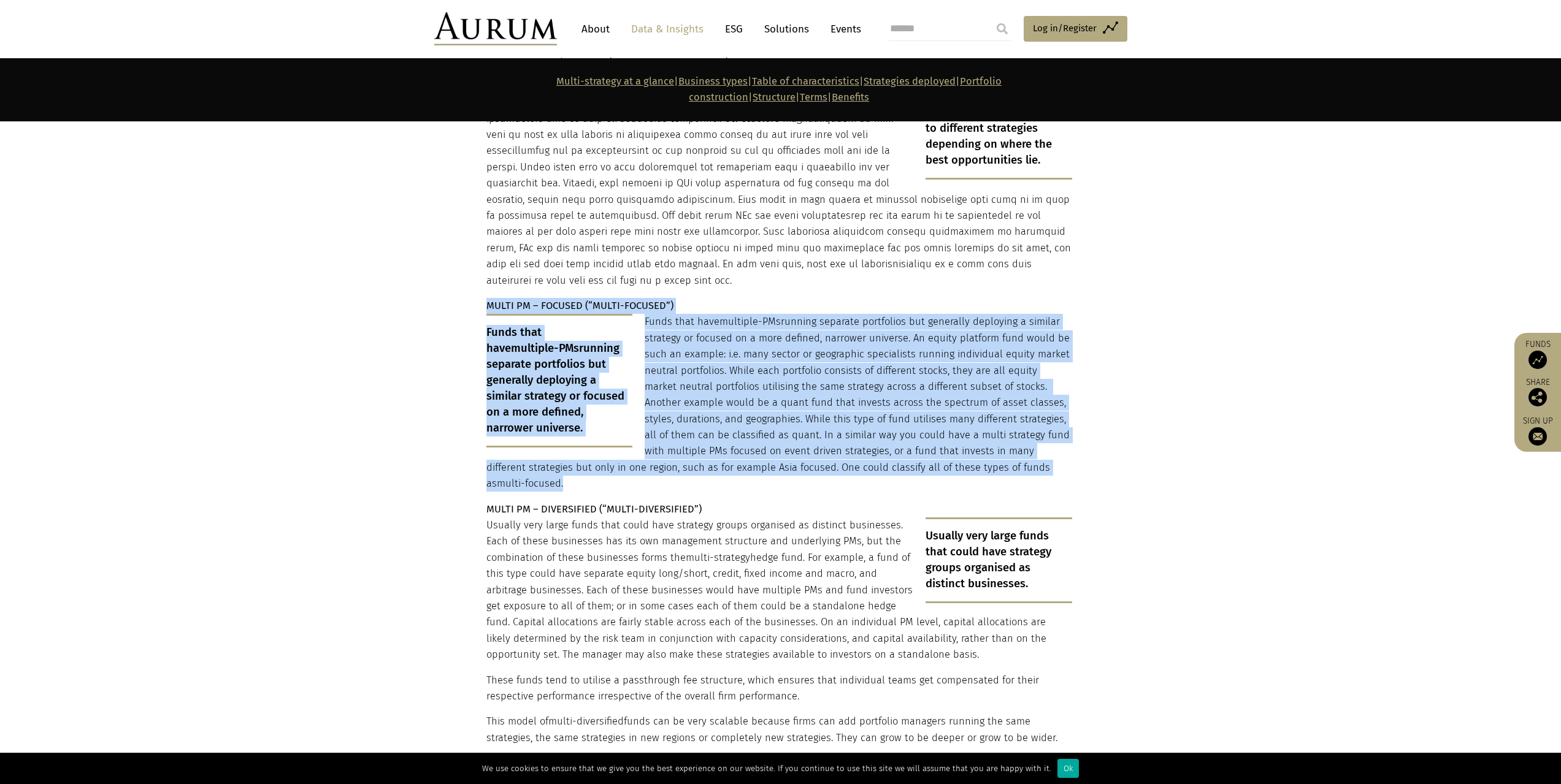
drag, startPoint x: 715, startPoint y: 414, endPoint x: 685, endPoint y: 238, distance: 178.5
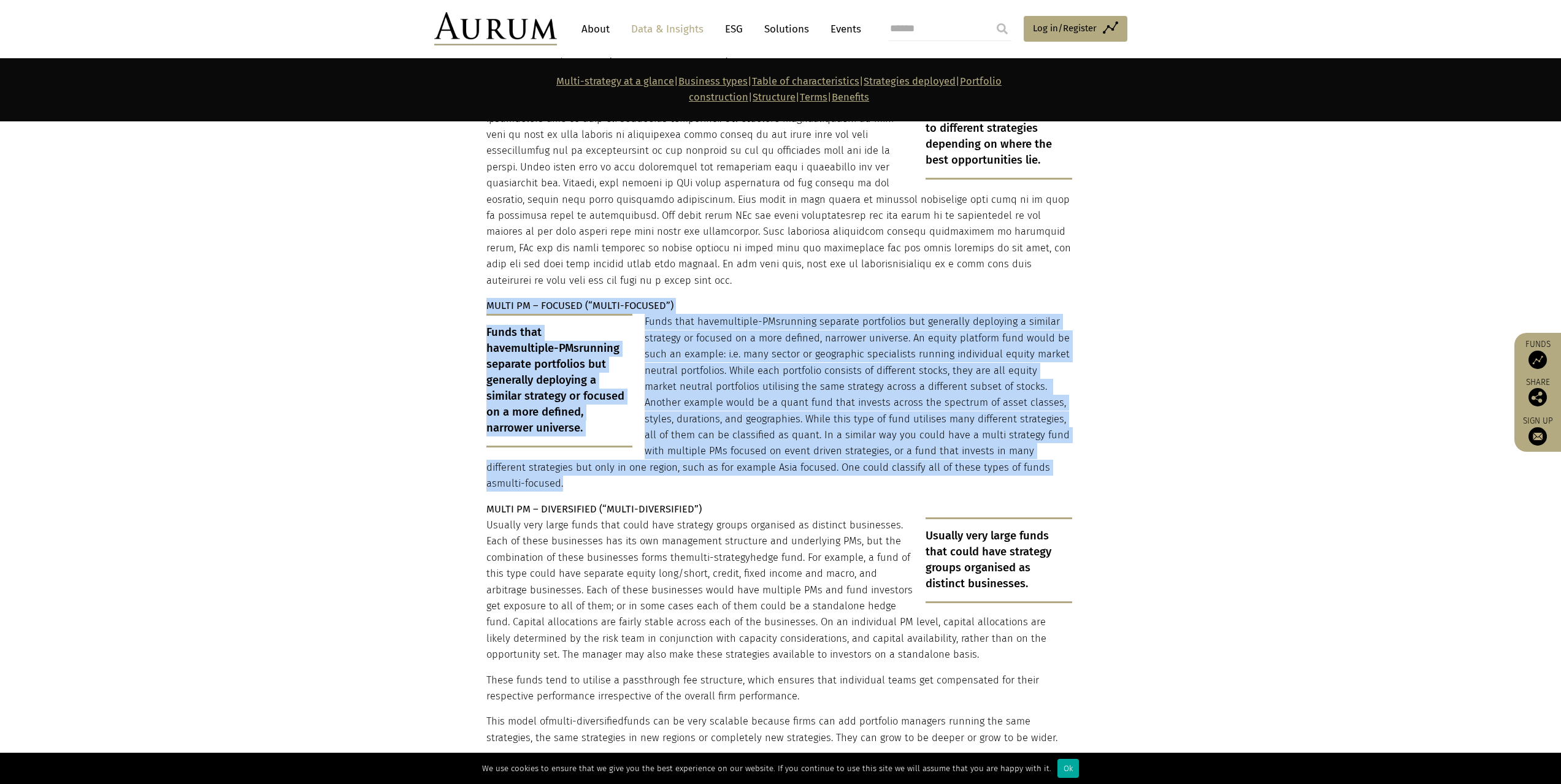
drag, startPoint x: 685, startPoint y: 238, endPoint x: 711, endPoint y: 411, distance: 174.9
click at [711, 411] on p "Funds that have multiple-PMs running separate portfolios but generally deployin…" at bounding box center [779, 403] width 586 height 178
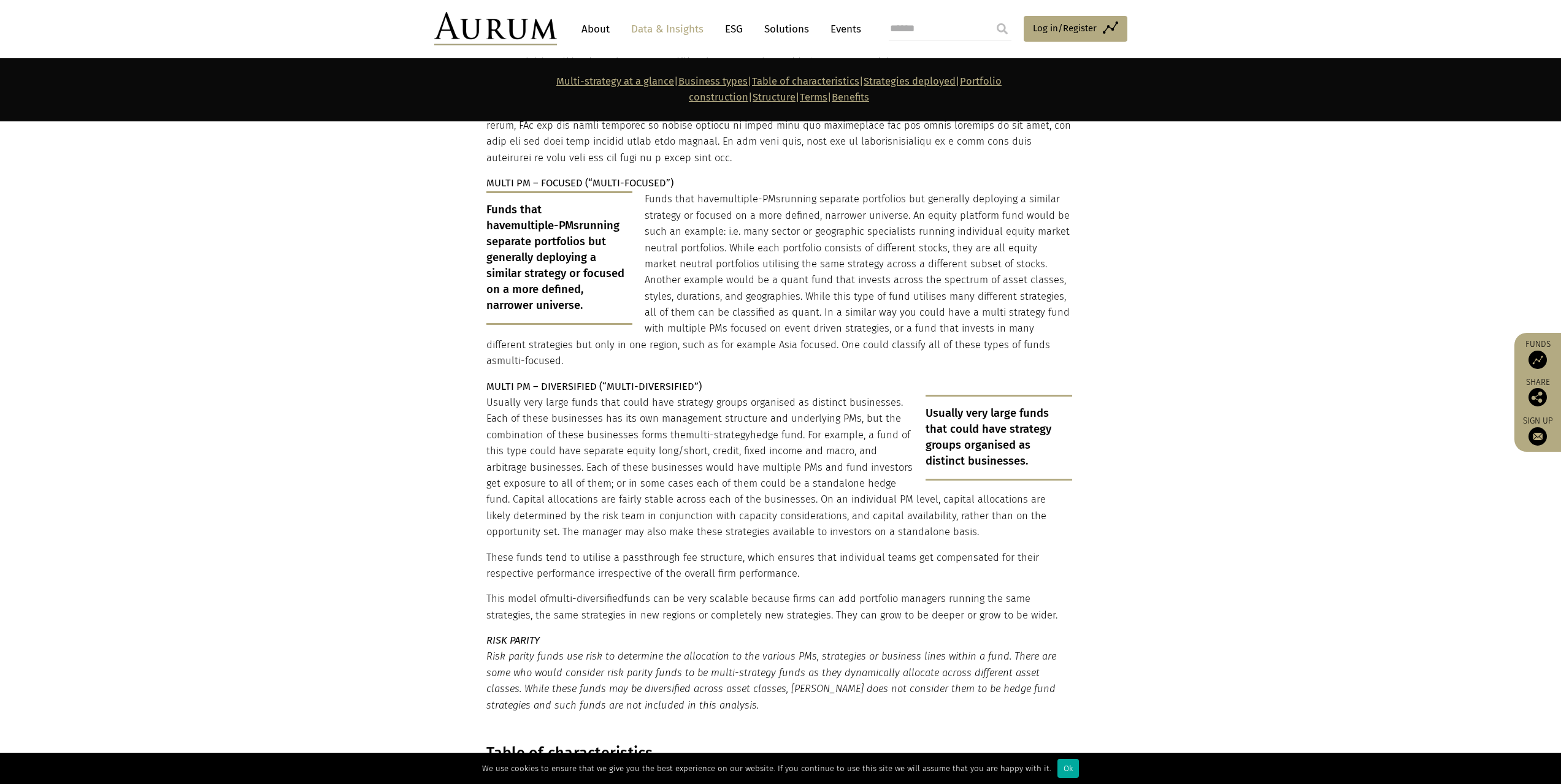
scroll to position [2513, 0]
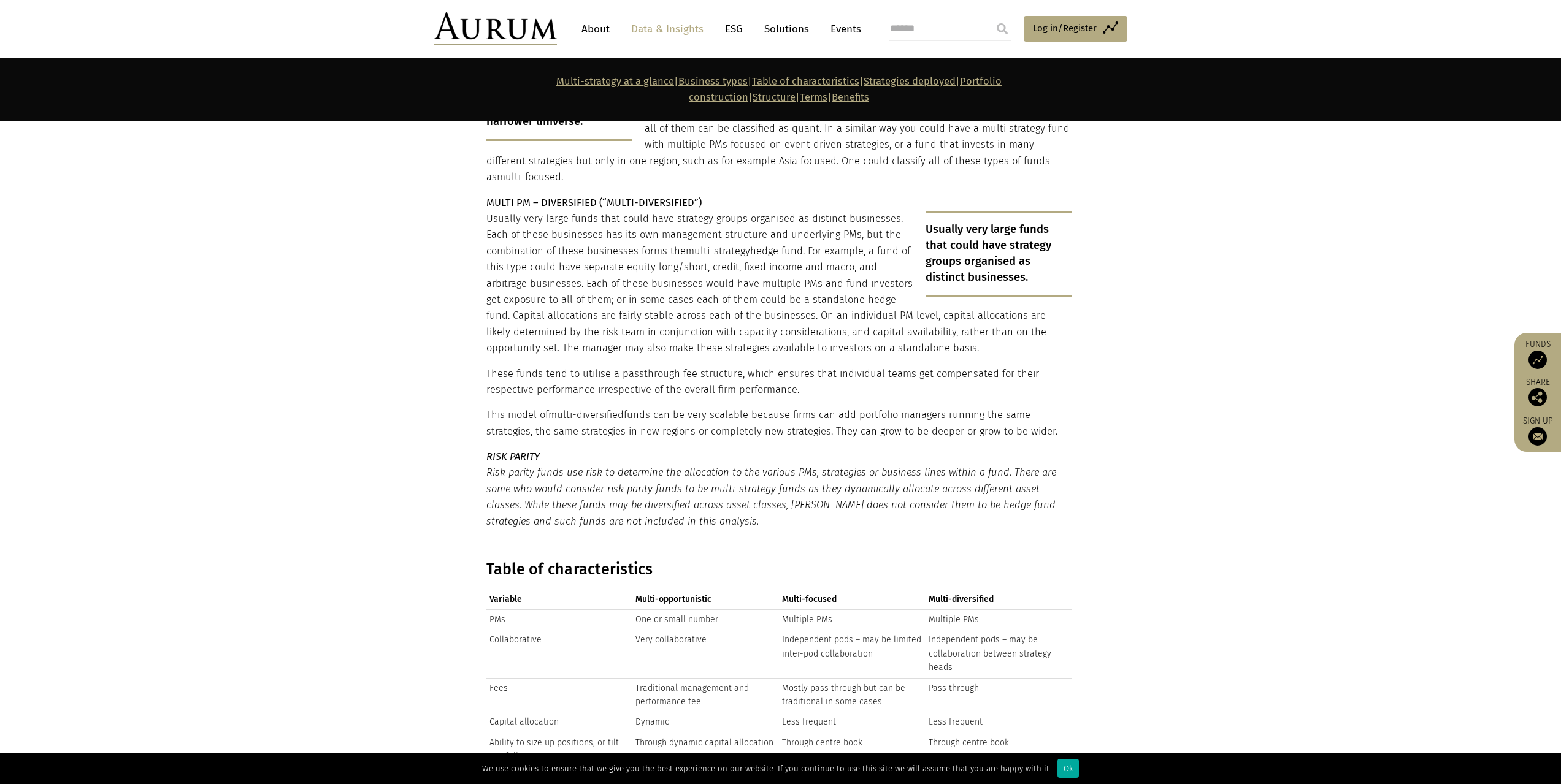
click at [714, 195] on p "MULTI PM – DIVERSIFIED (“MULTI-DIVERSIFIED”)" at bounding box center [779, 203] width 586 height 16
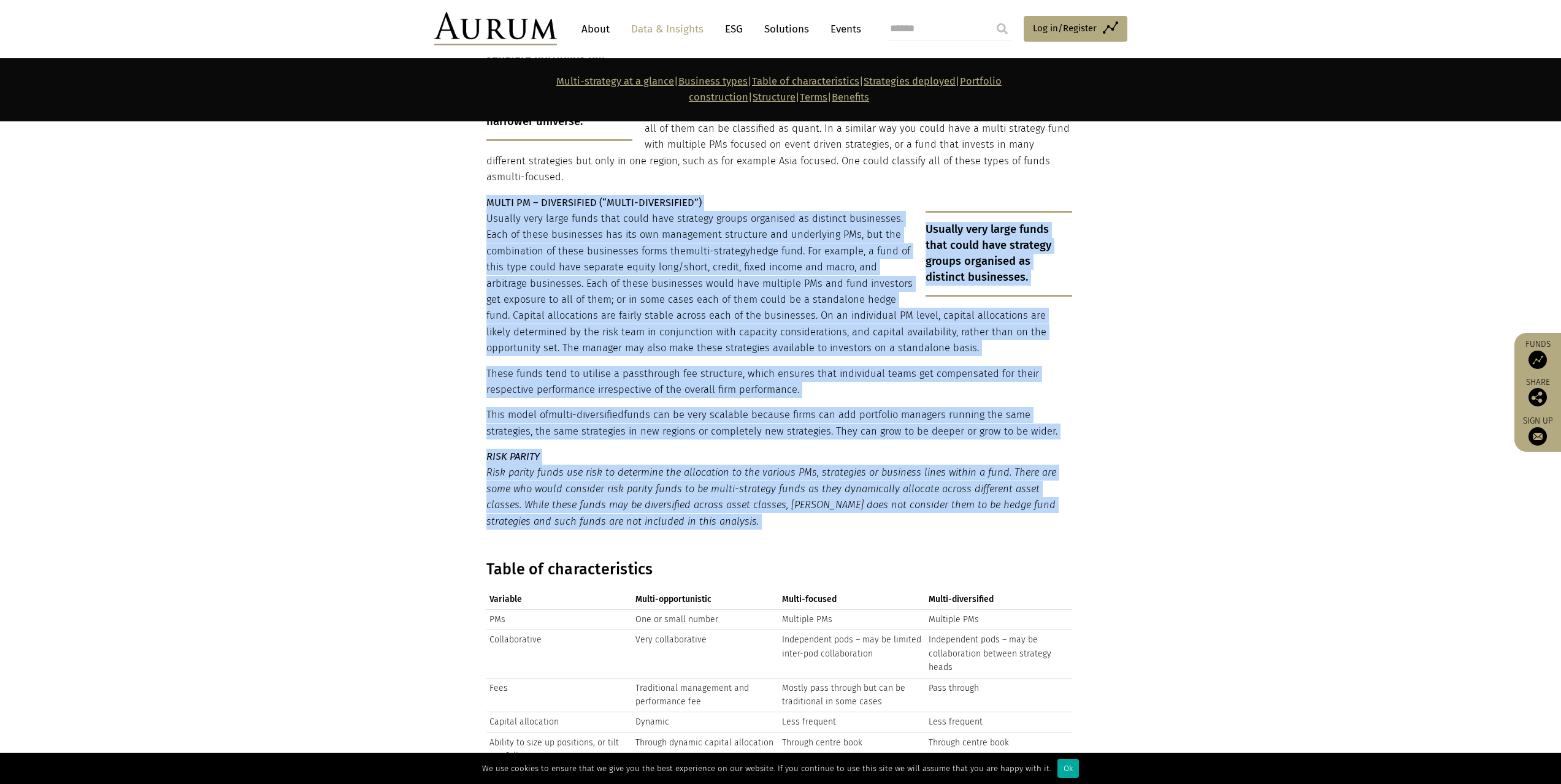
drag, startPoint x: 714, startPoint y: 148, endPoint x: 726, endPoint y: 468, distance: 320.2
click at [726, 468] on p "Risk parity funds use risk to determine the allocation to the various PMs, stra…" at bounding box center [779, 497] width 586 height 65
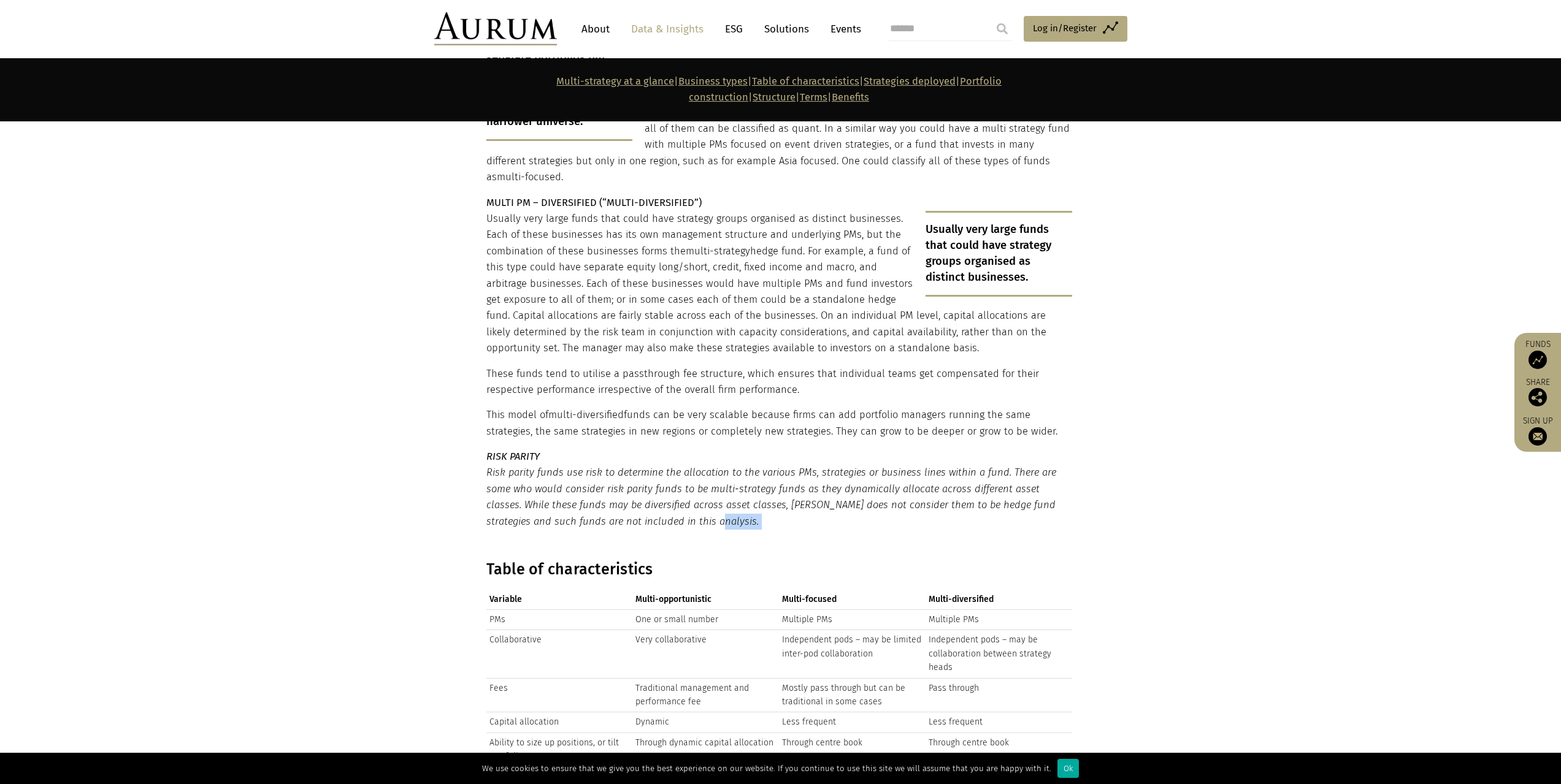
click at [726, 468] on p "Risk parity funds use risk to determine the allocation to the various PMs, stra…" at bounding box center [779, 497] width 586 height 65
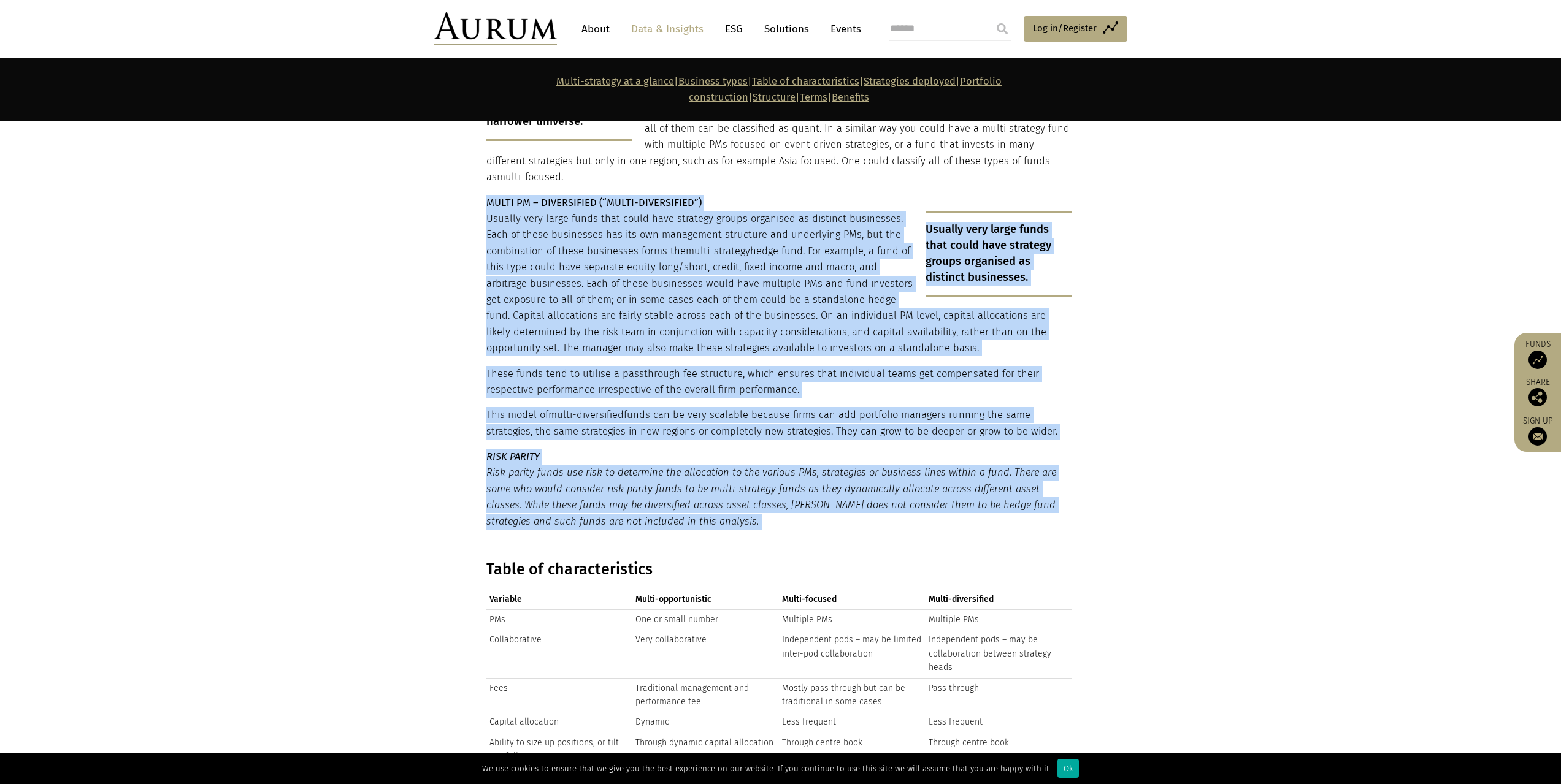
drag, startPoint x: 726, startPoint y: 468, endPoint x: 718, endPoint y: 147, distance: 321.1
click at [718, 195] on p "MULTI PM – DIVERSIFIED (“MULTI-DIVERSIFIED”)" at bounding box center [779, 203] width 586 height 16
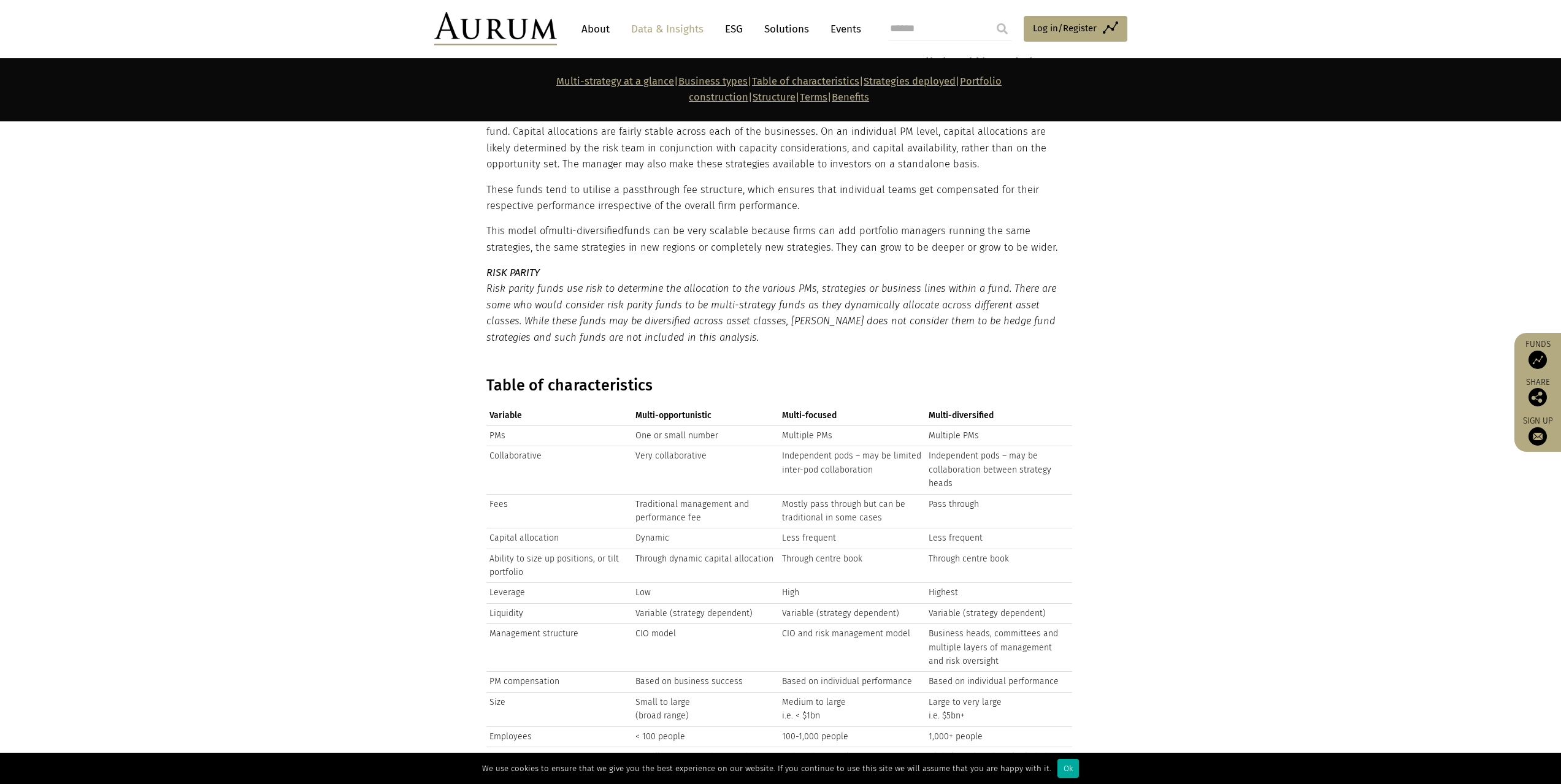
scroll to position [2759, 0]
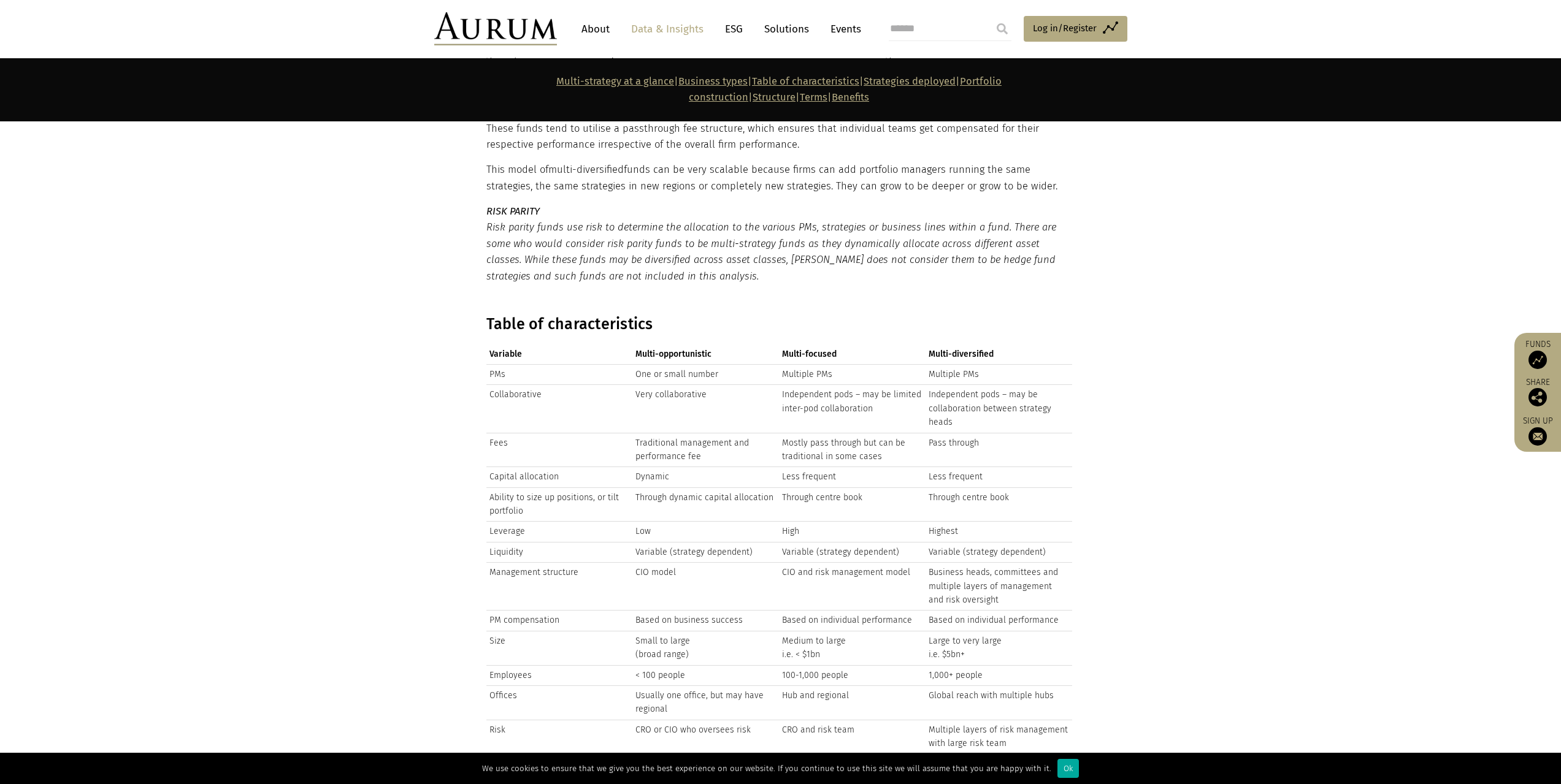
drag, startPoint x: 450, startPoint y: 323, endPoint x: 421, endPoint y: 599, distance: 277.5
click at [421, 599] on section "Table of characteristics Variable Multi-opportunistic Multi-focused Multi-diver…" at bounding box center [780, 538] width 1561 height 478
click at [439, 299] on section "Table of characteristics Variable Multi-opportunistic Multi-focused Multi-diver…" at bounding box center [780, 538] width 1561 height 478
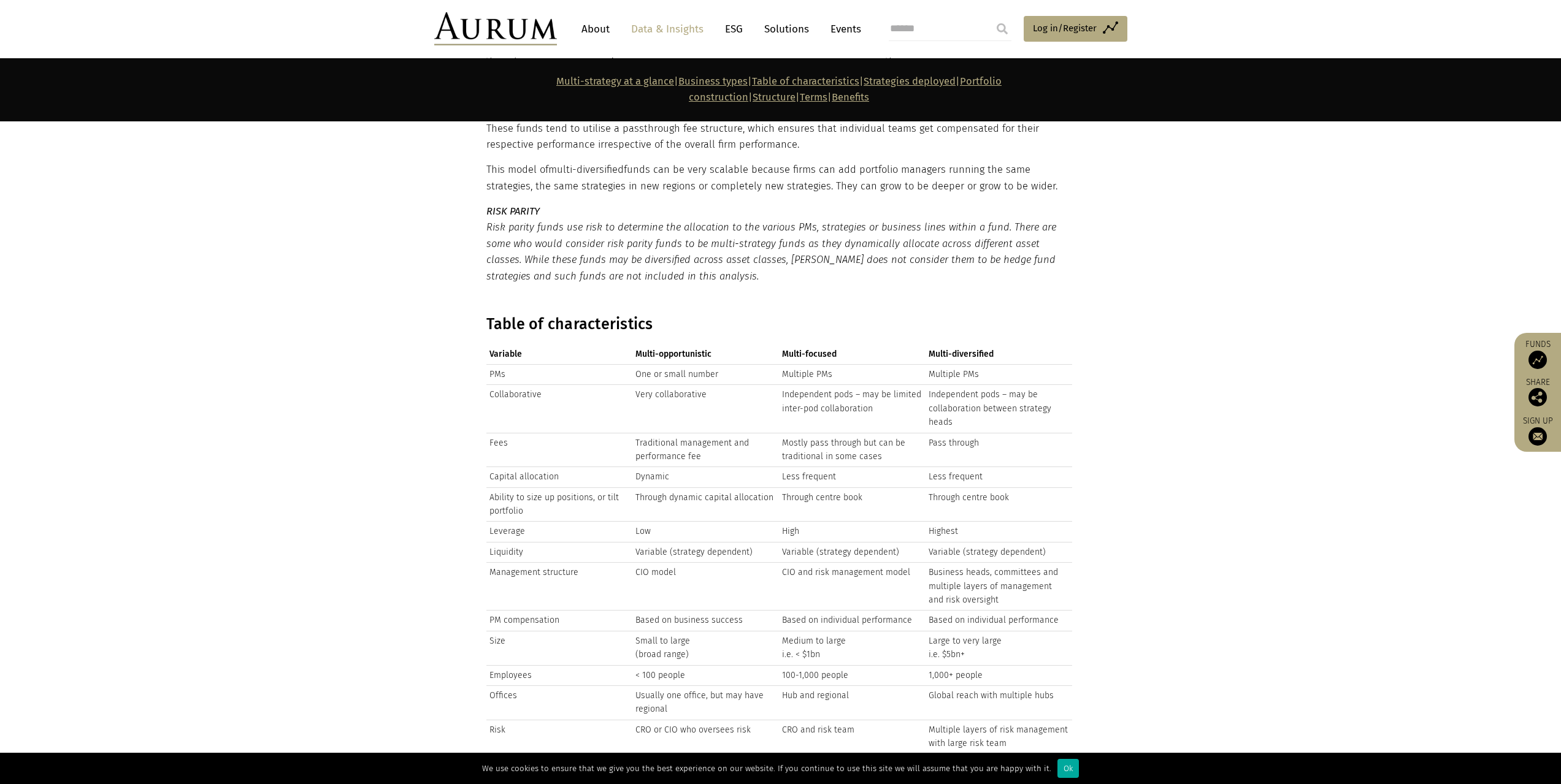
click at [439, 299] on section "Table of characteristics Variable Multi-opportunistic Multi-focused Multi-diver…" at bounding box center [780, 538] width 1561 height 478
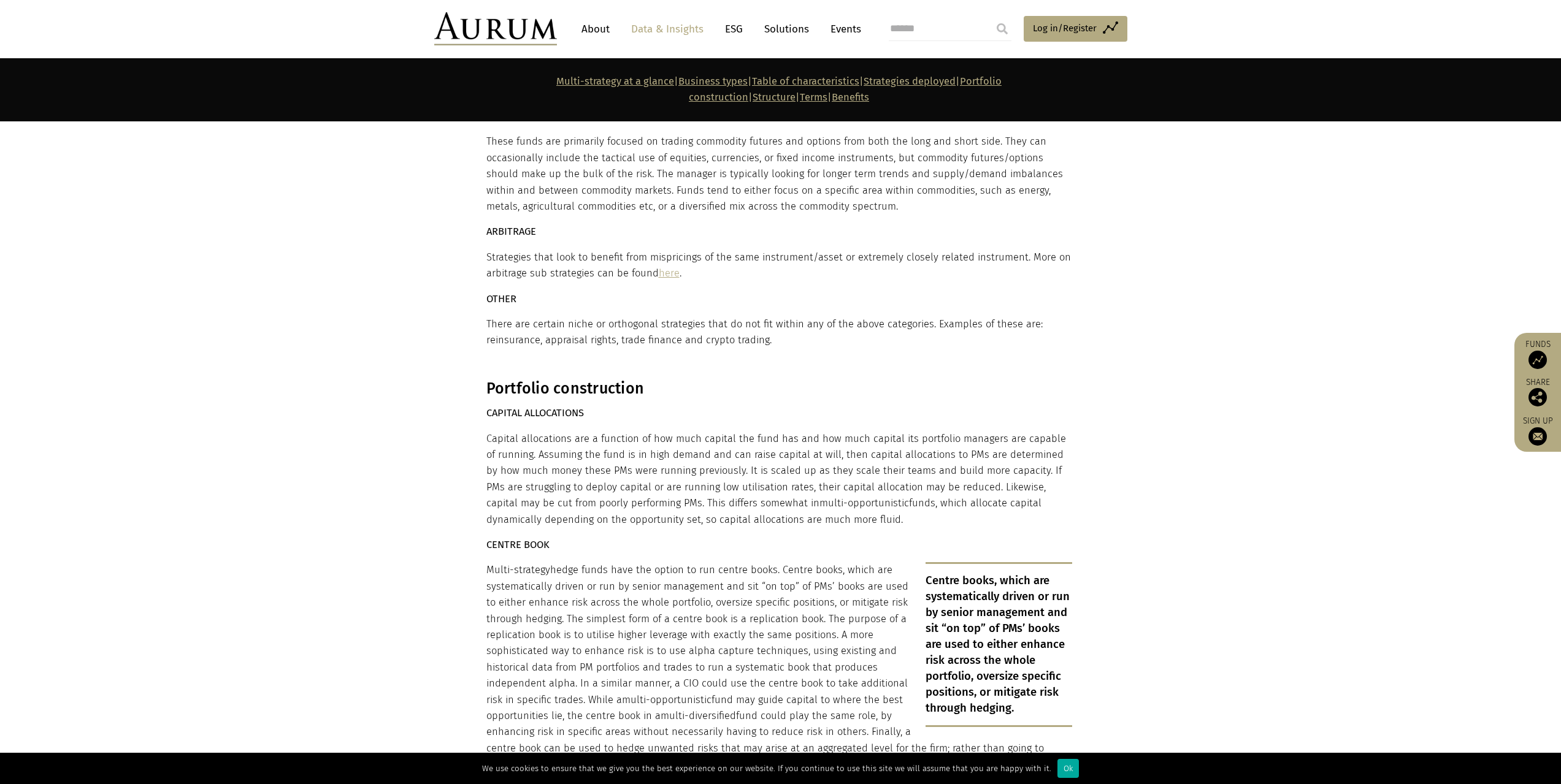
scroll to position [4414, 0]
